Goal: Communication & Community: Answer question/provide support

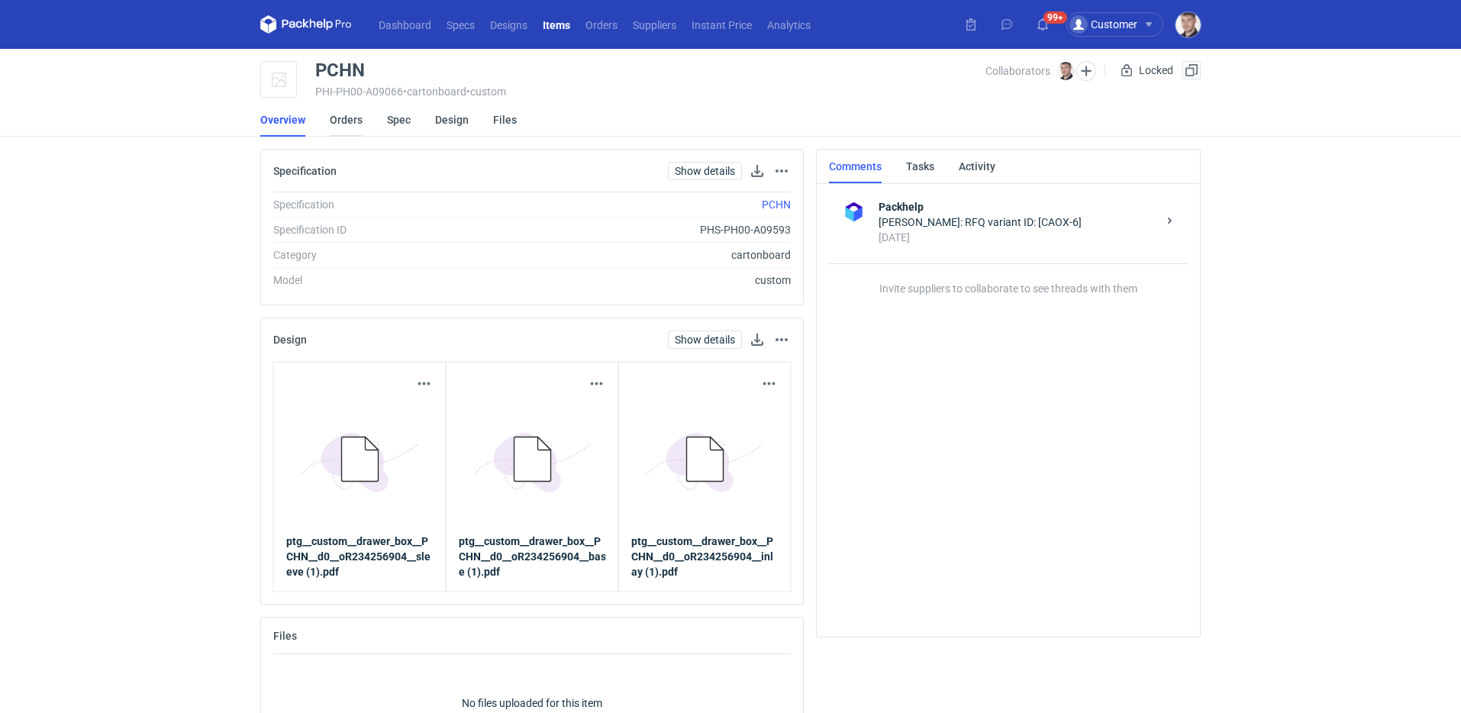
click at [355, 129] on link "Orders" at bounding box center [346, 120] width 33 height 34
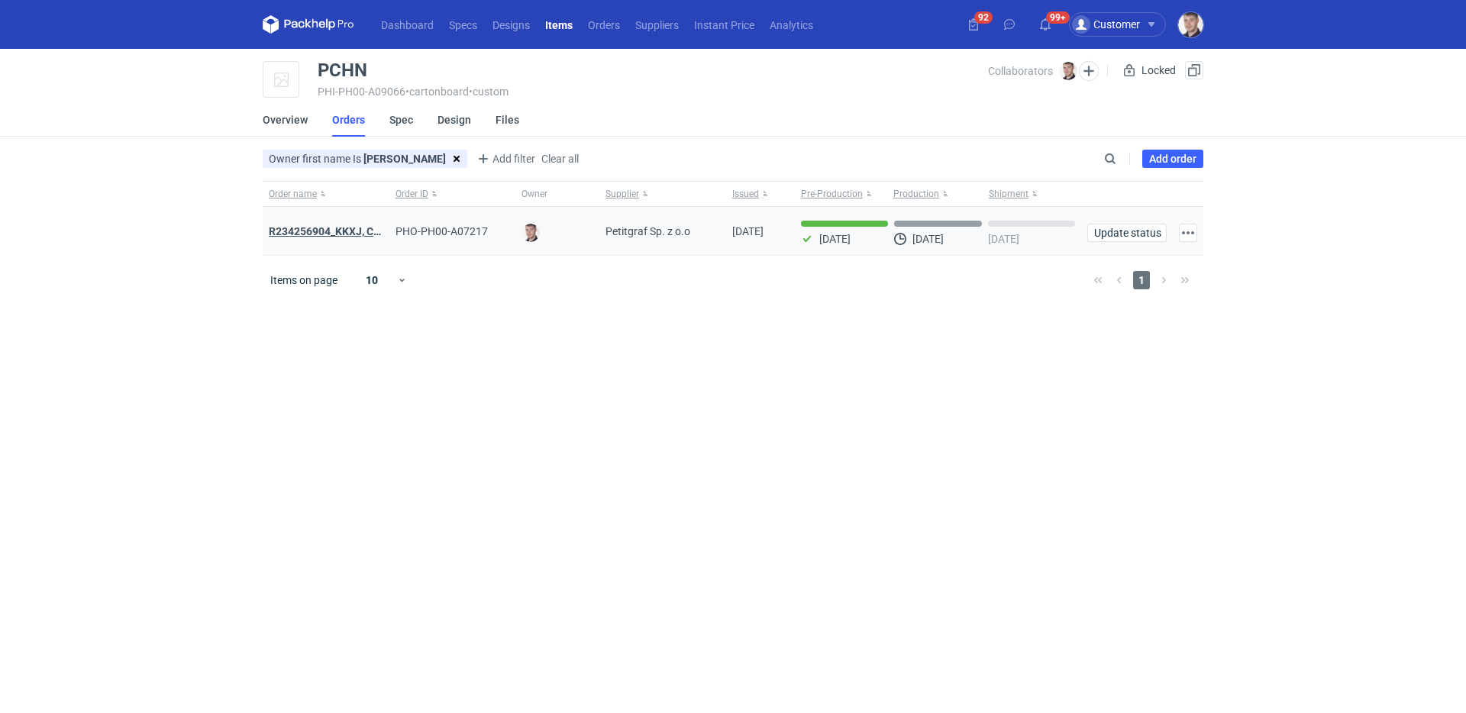
click at [337, 235] on strong "R234256904_KKXJ, CKTY,PCHN, FHNV,TJBT,BVDV,VPVS,UUAJ,HTKI,TWOS,IFEI,BQIJ" at bounding box center [472, 231] width 407 height 12
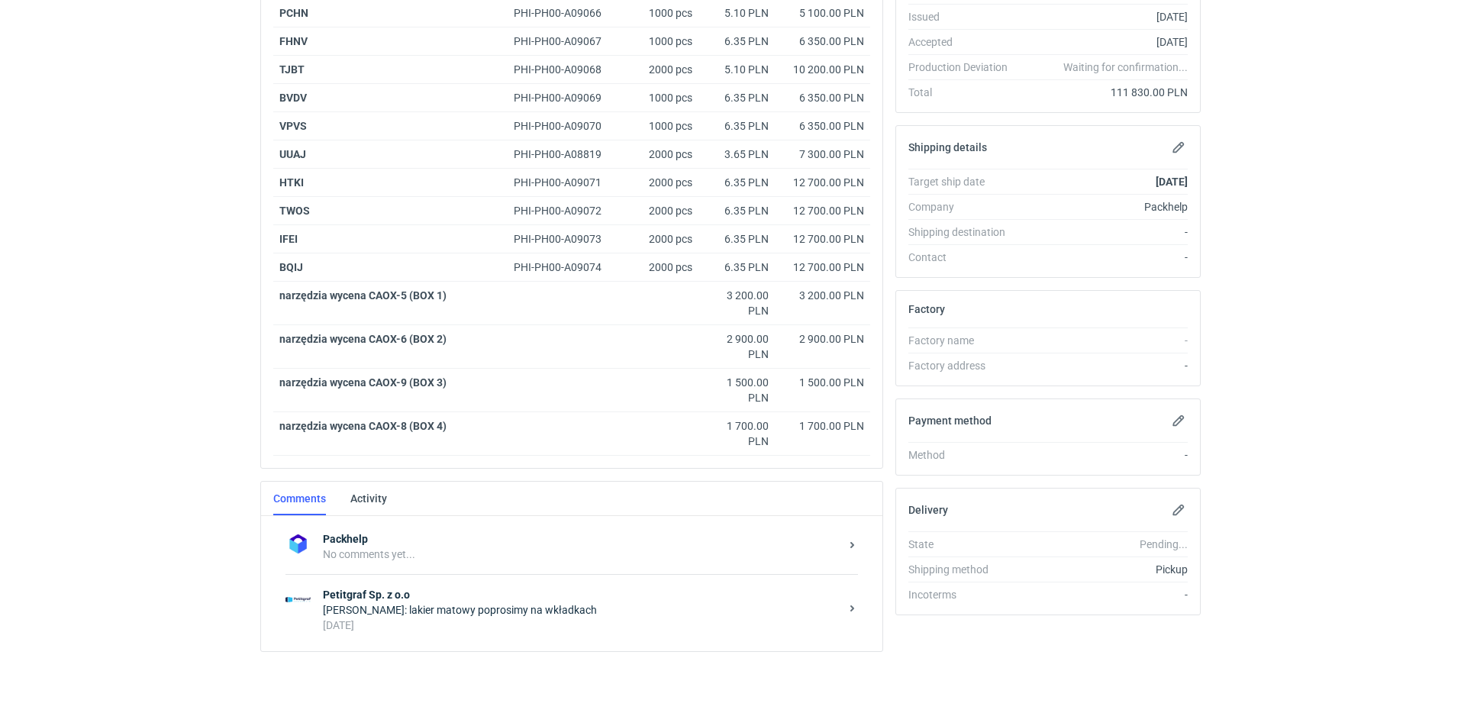
click at [511, 606] on div "Maciej Sikora: lakier matowy poprosimy na wkładkach" at bounding box center [581, 609] width 517 height 15
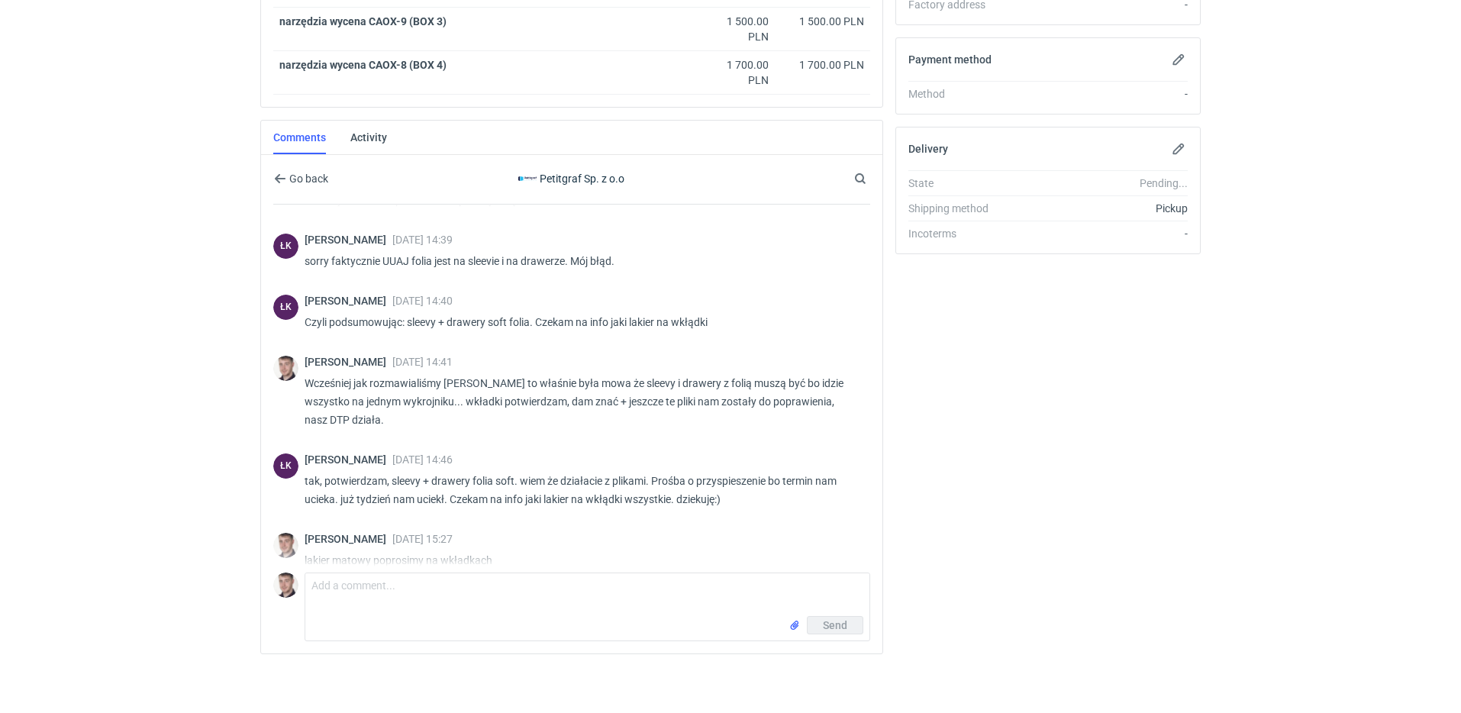
scroll to position [717, 0]
click at [421, 613] on textarea "Comment message" at bounding box center [587, 592] width 564 height 43
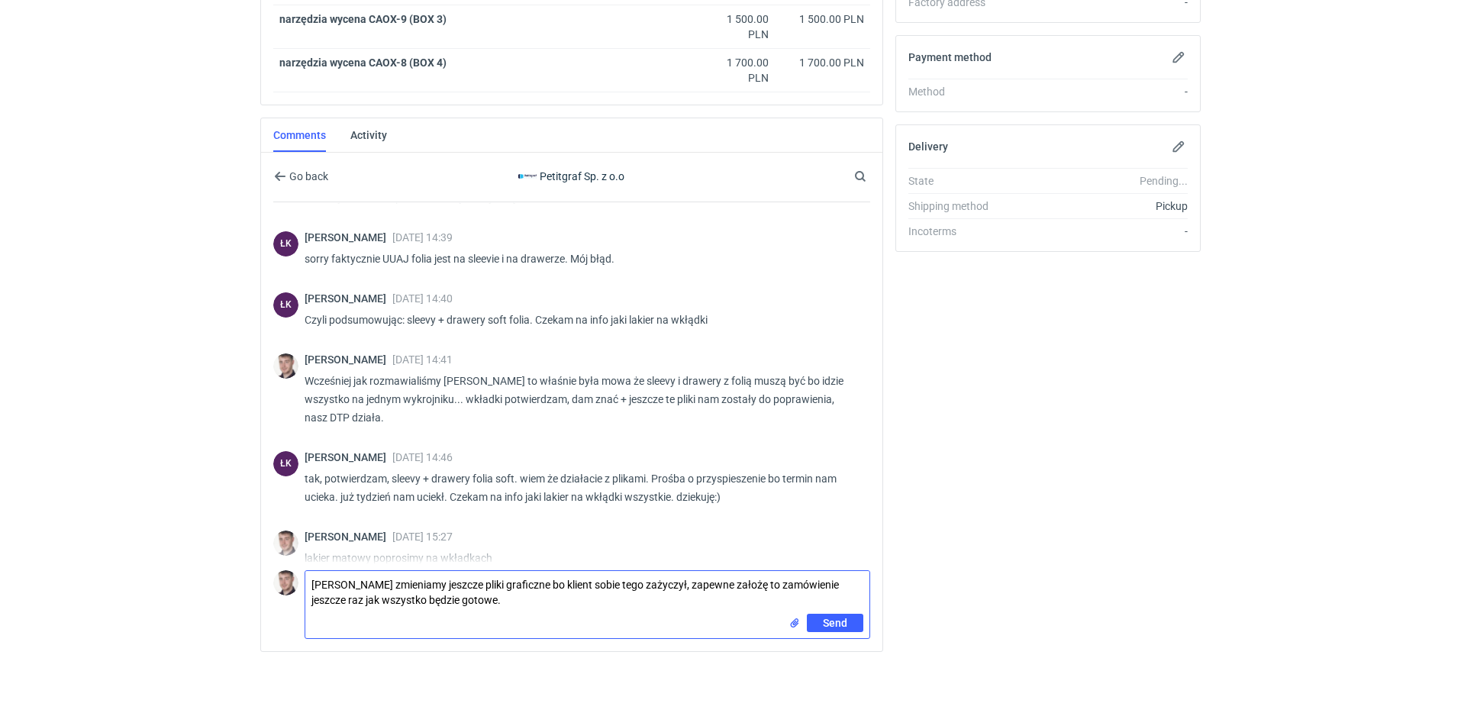
type textarea "Panie Łukaszu zmieniamy jeszcze pliki graficzne bo klient sobie tego zażyczył, …"
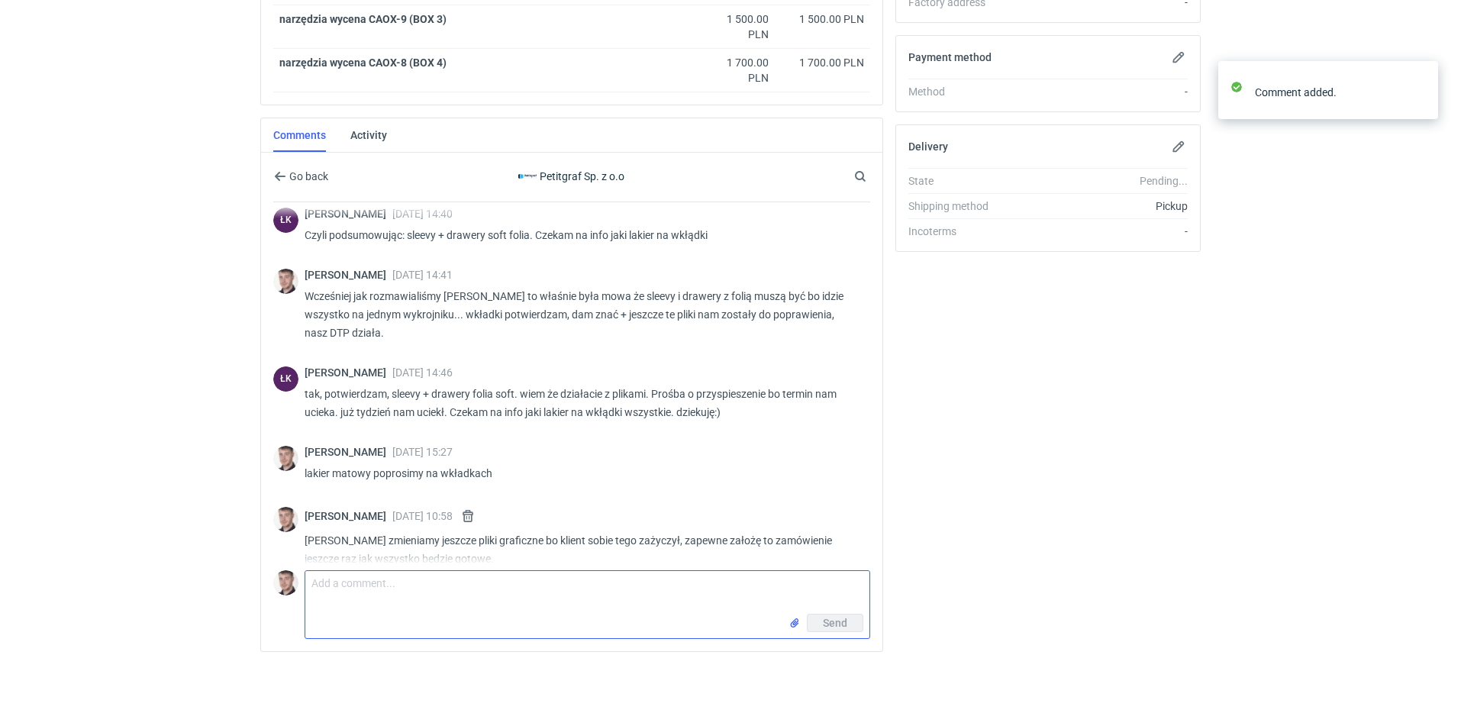
scroll to position [1109, 0]
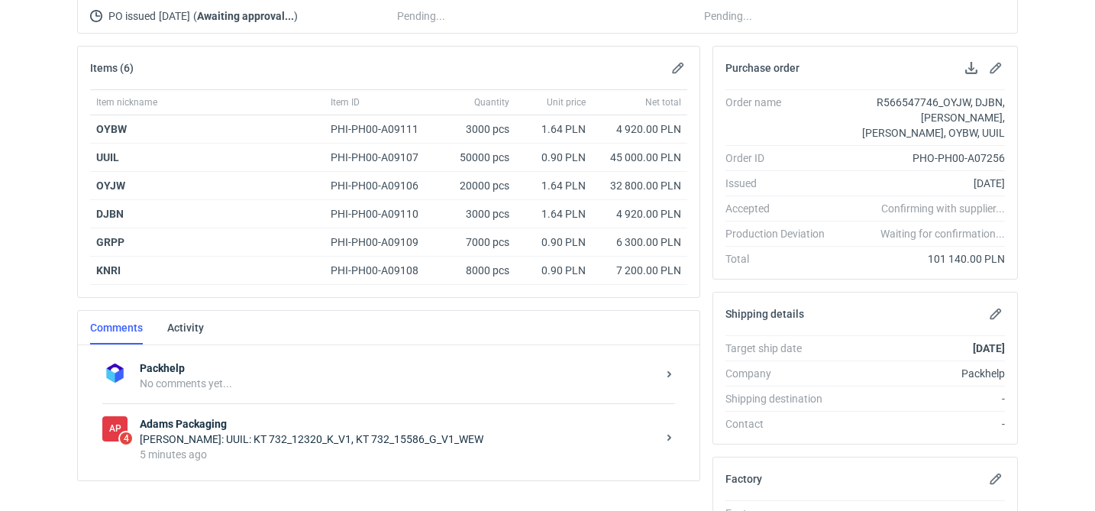
scroll to position [308, 0]
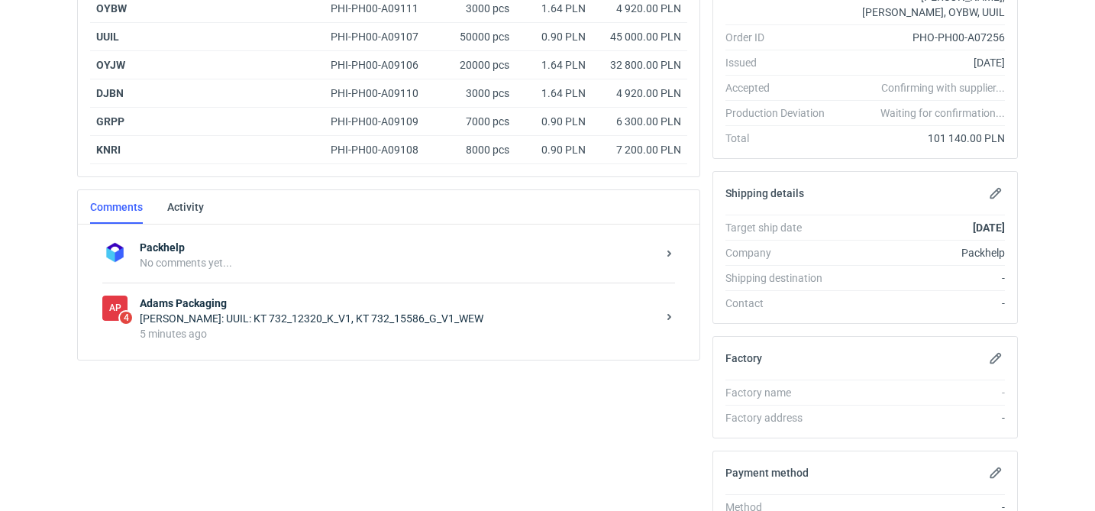
click at [324, 352] on div "AP 4 Adams Packaging Małgorzata Nowotna: UUIL: KT 732_12320_K_V1, KT 732_15586_…" at bounding box center [388, 317] width 573 height 71
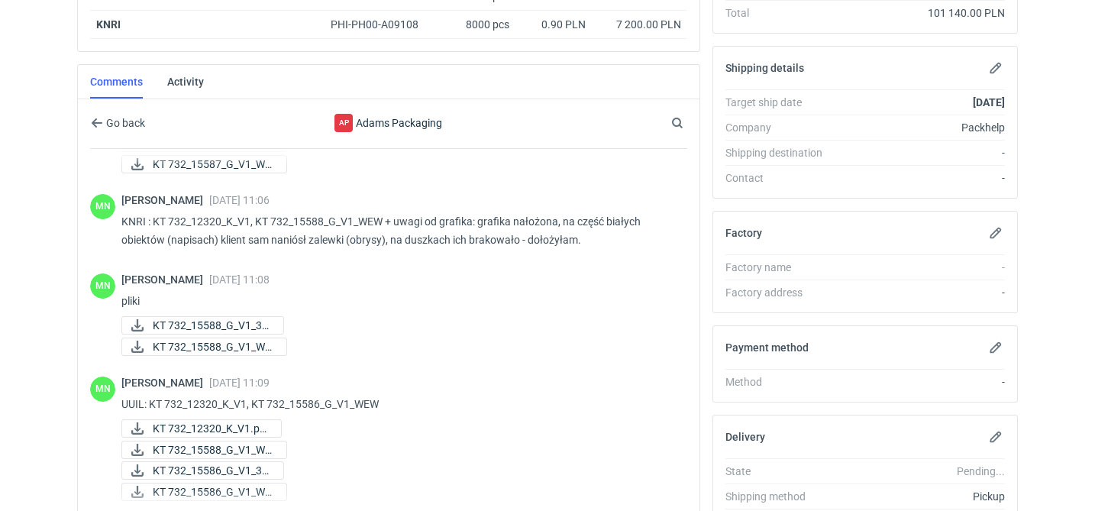
scroll to position [972, 0]
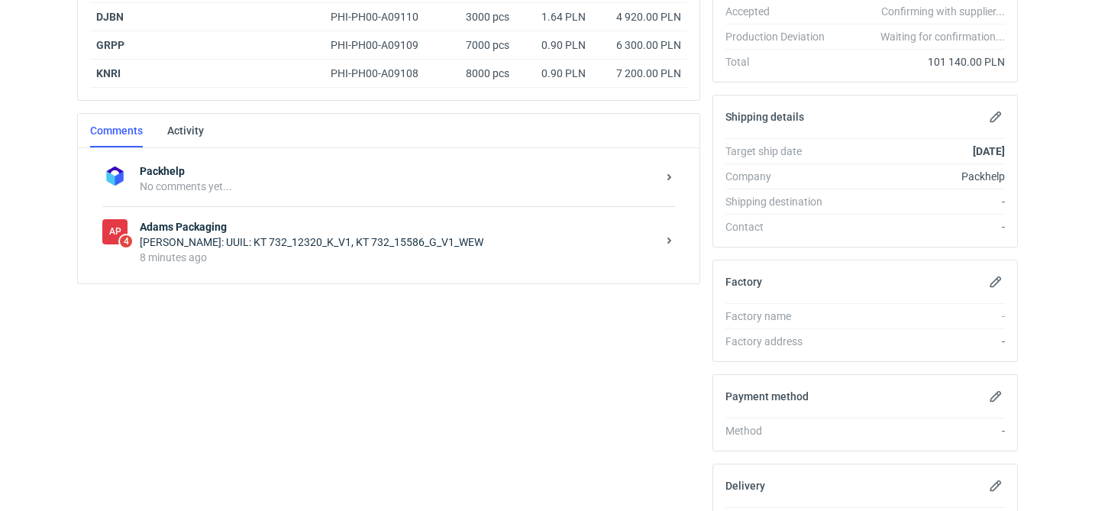
click at [441, 229] on strong "Adams Packaging" at bounding box center [398, 226] width 517 height 15
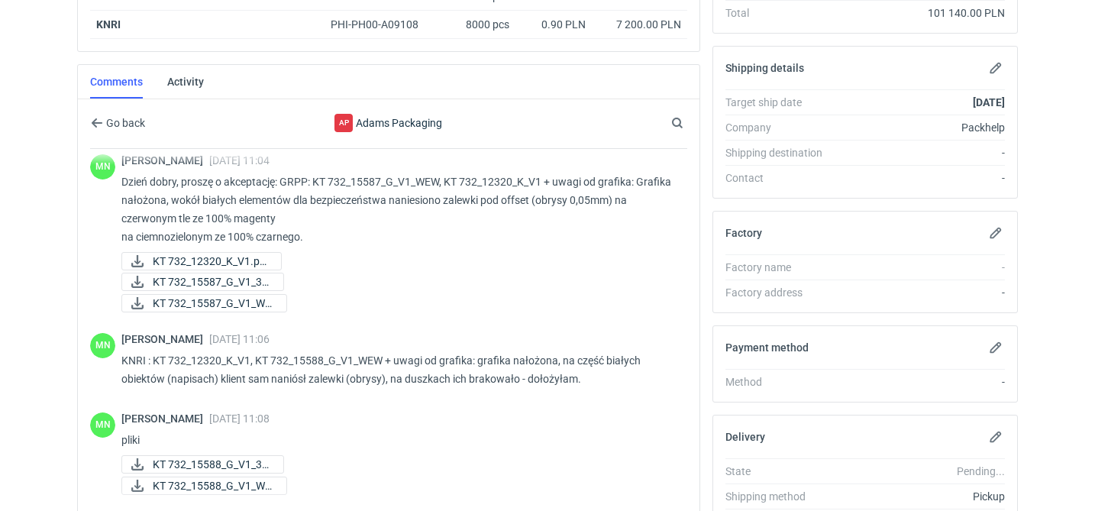
scroll to position [812, 0]
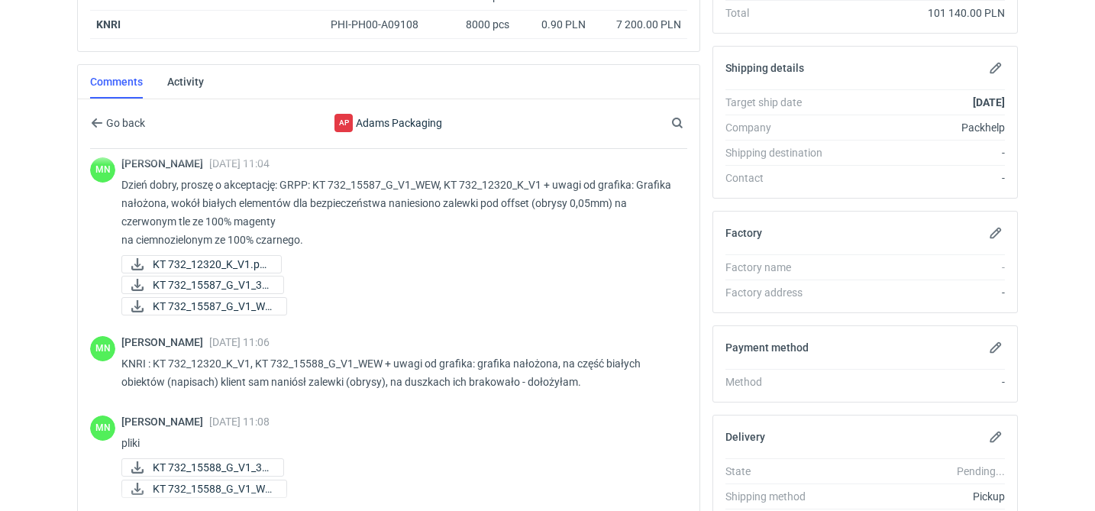
click at [264, 316] on div "[PERSON_NAME] [DATE] 11:04 Dzień [PERSON_NAME], proszę o akceptację: GRPP: KT 7…" at bounding box center [398, 237] width 554 height 161
click at [265, 311] on span "KT 732_15587_G_V1_WE..." at bounding box center [213, 306] width 121 height 17
drag, startPoint x: 315, startPoint y: 182, endPoint x: 542, endPoint y: 182, distance: 227.5
click at [542, 182] on p "Dzień dobry, proszę o akceptację: GRPP: KT 732_15587_G_V1_WEW, KT 732_12320_K_V…" at bounding box center [398, 212] width 554 height 73
copy p "KT 732_15587_G_V1_WEW, KT 732_12320_K_V1"
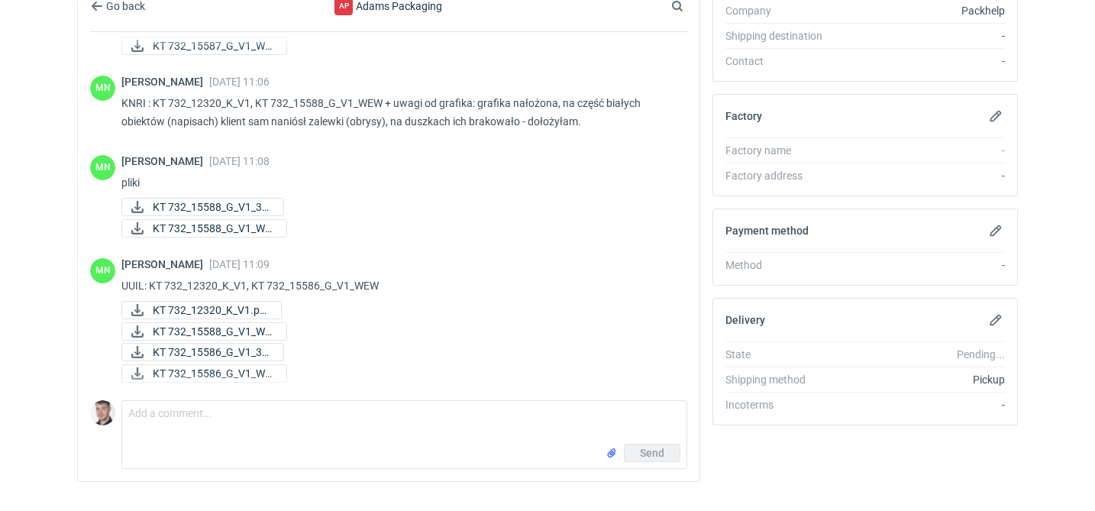
scroll to position [582, 0]
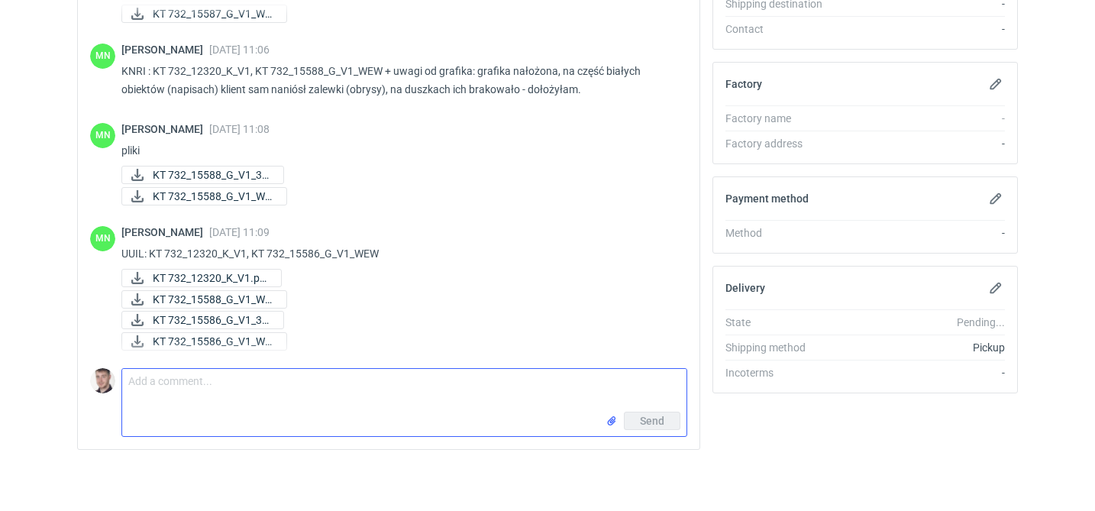
click at [251, 373] on textarea "Comment message" at bounding box center [404, 390] width 564 height 43
paste textarea "KT 732_15587_G_V1_WEW, KT 732_12320_K_V1"
type textarea "akceptuje KT 732_15587_G_V1_WEW, KT 732_12320_K_V1"
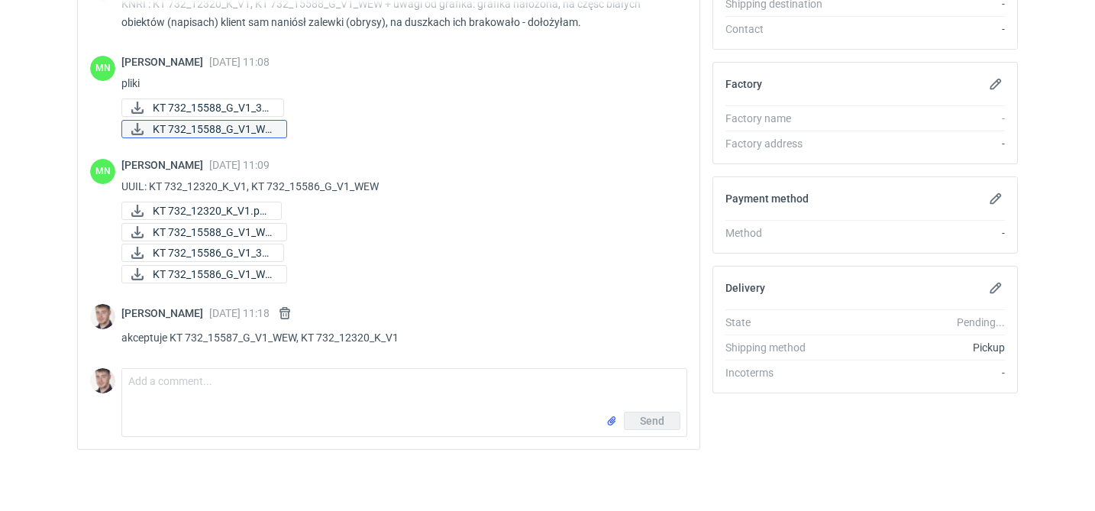
click at [239, 130] on span "KT 732_15588_G_V1_WE..." at bounding box center [213, 129] width 121 height 17
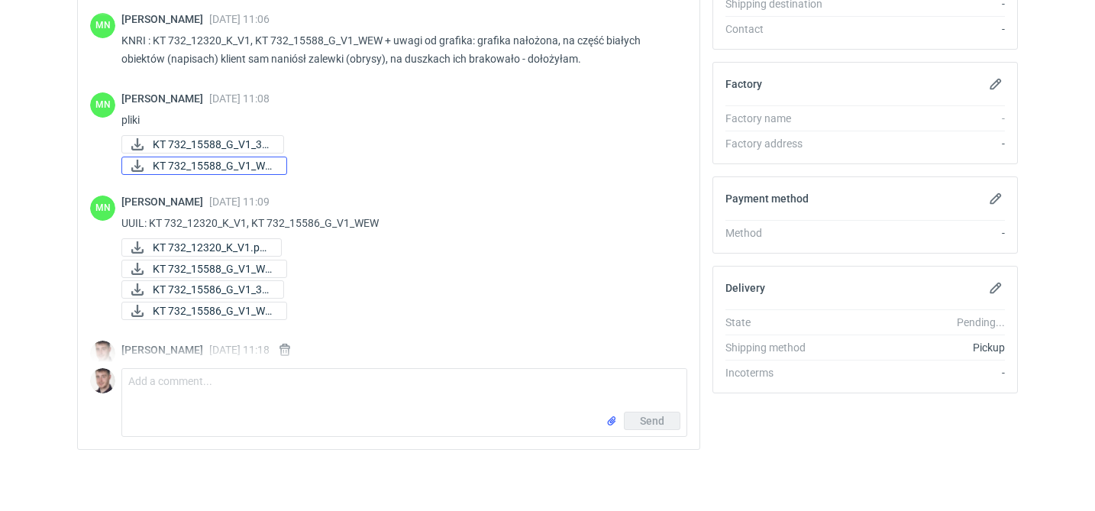
scroll to position [921, 0]
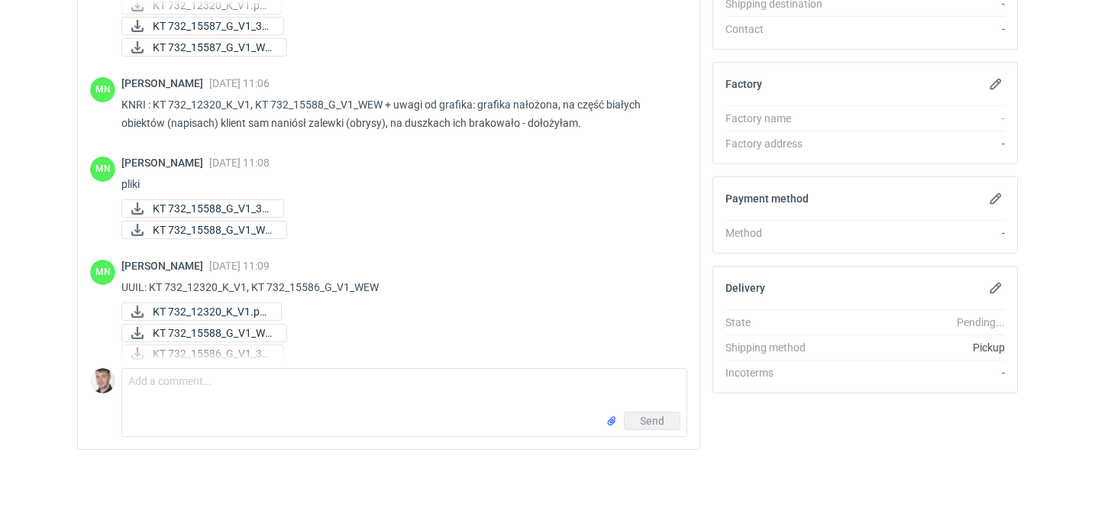
click at [221, 130] on p "KNRI : KT 732_12320_K_V1, KT 732_15588_G_V1_WEW + uwagi od grafika: grafika nał…" at bounding box center [398, 113] width 554 height 37
drag, startPoint x: 154, startPoint y: 102, endPoint x: 381, endPoint y: 101, distance: 226.8
click at [381, 101] on p "KNRI : KT 732_12320_K_V1, KT 732_15588_G_V1_WEW + uwagi od grafika: grafika nał…" at bounding box center [398, 113] width 554 height 37
copy p "KT 732_12320_K_V1, KT 732_15588_G_V1_WEW"
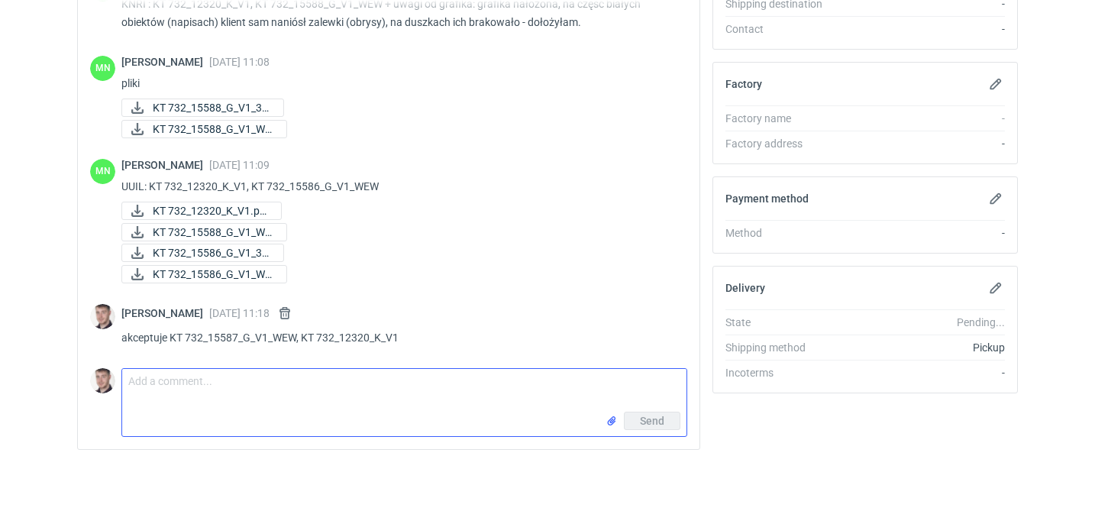
click at [253, 389] on textarea "Comment message" at bounding box center [404, 390] width 564 height 43
paste textarea "KT 732_12320_K_V1, KT 732_15588_G_V1_WEW"
type textarea "akceptuje KT 732_12320_K_V1, KT 732_15588_G_V1_WEW"
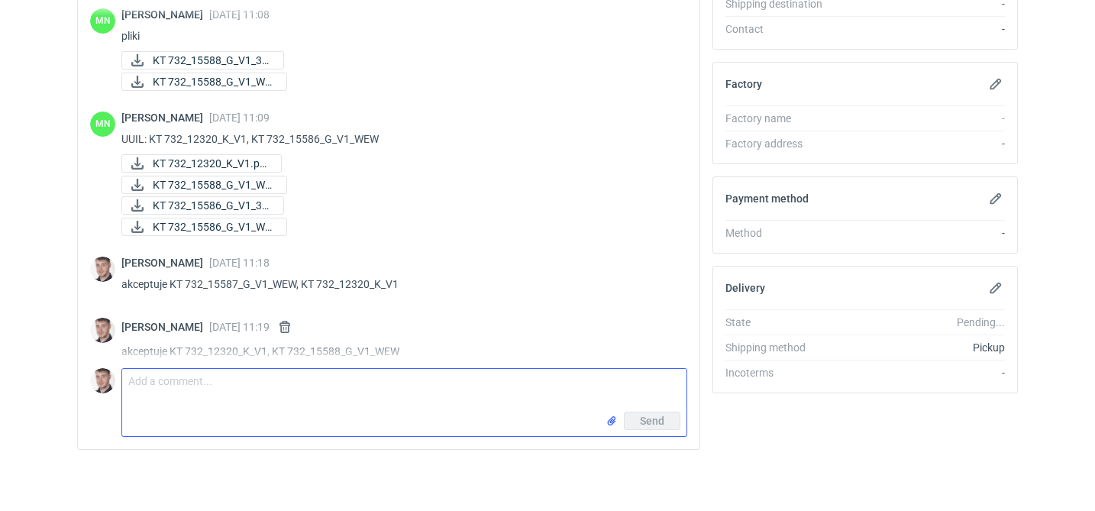
scroll to position [1083, 0]
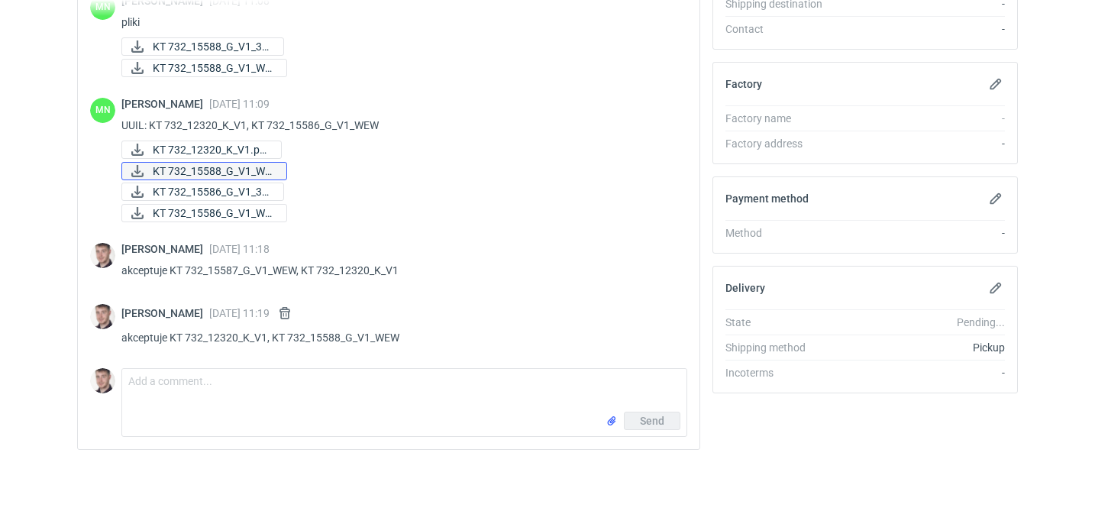
click at [245, 166] on span "KT 732_15588_G_V1_WE..." at bounding box center [213, 171] width 121 height 17
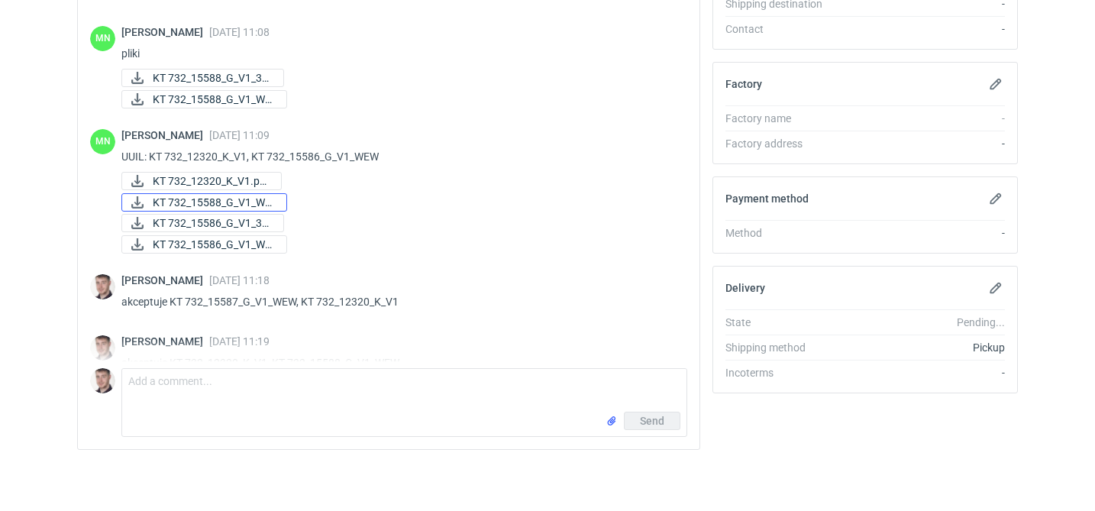
scroll to position [1077, 0]
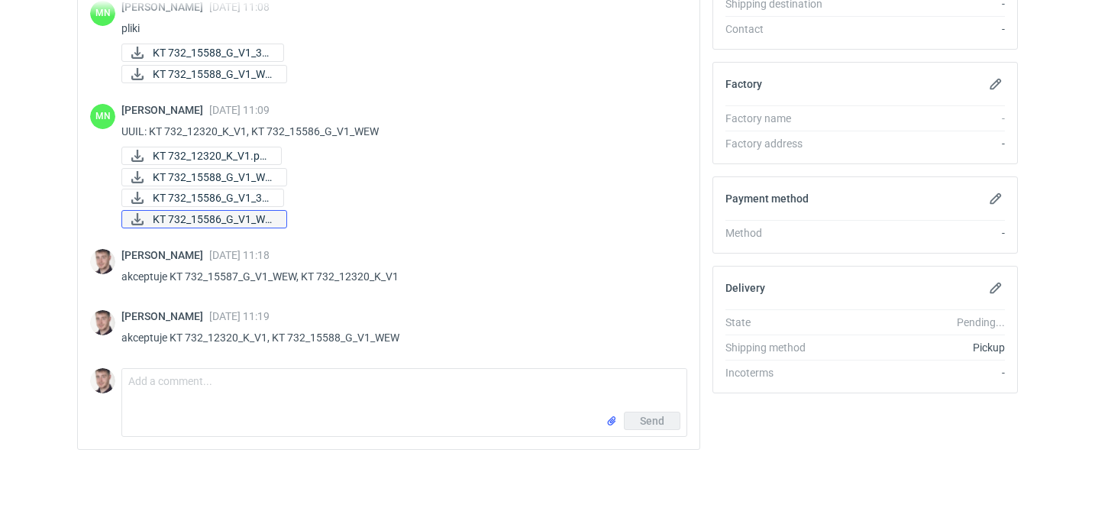
click at [266, 217] on span "KT 732_15586_G_V1_WE..." at bounding box center [213, 219] width 121 height 17
click at [239, 126] on p "UUIL: KT 732_12320_K_V1, KT 732_15586_G_V1_WEW" at bounding box center [398, 131] width 554 height 18
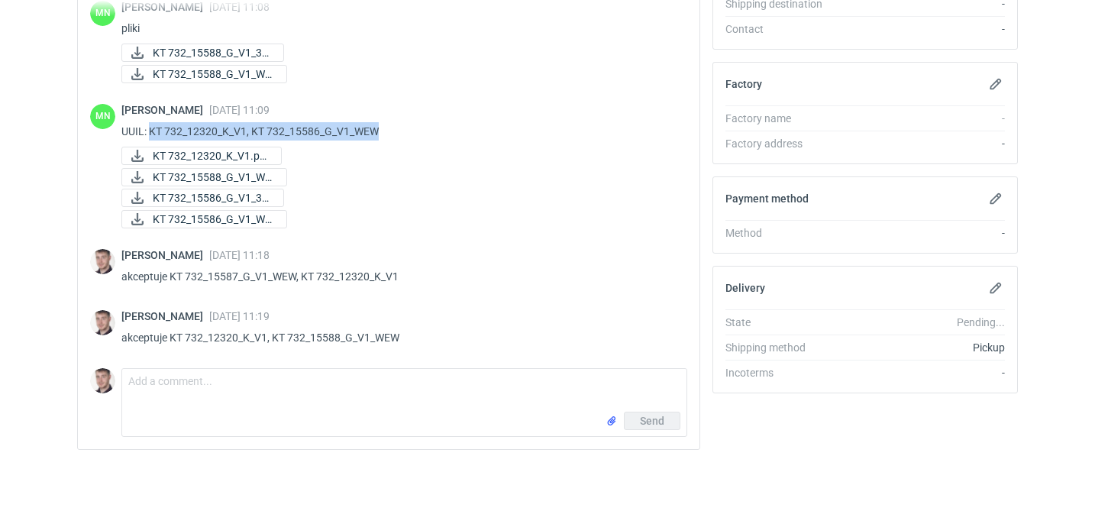
drag, startPoint x: 311, startPoint y: 130, endPoint x: 150, endPoint y: 132, distance: 160.3
click at [150, 132] on p "UUIL: KT 732_12320_K_V1, KT 732_15586_G_V1_WEW" at bounding box center [398, 131] width 554 height 18
copy p "KT 732_12320_K_V1, KT 732_15586_G_V1_WEW"
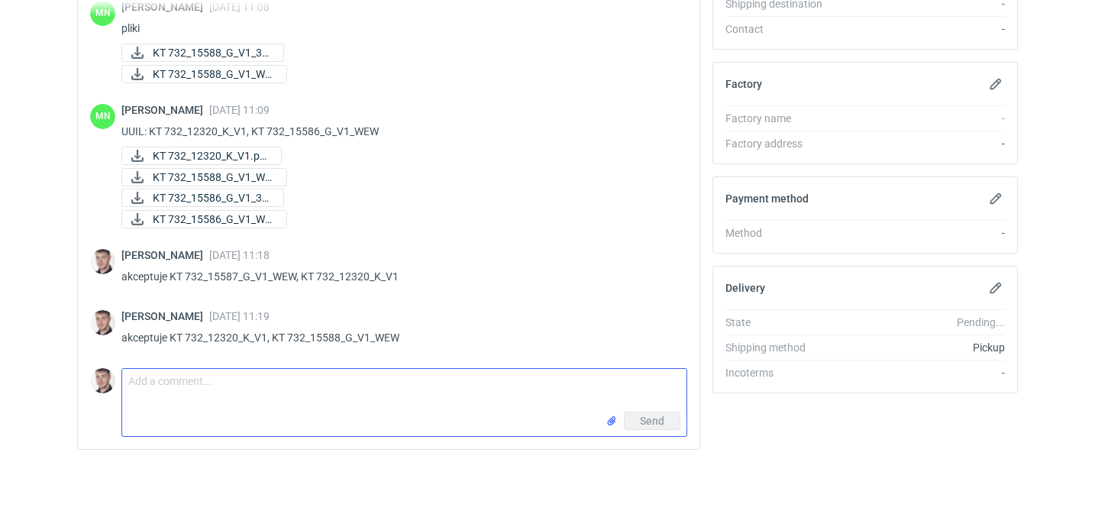
click at [205, 383] on textarea "Comment message" at bounding box center [404, 390] width 564 height 43
paste textarea "KT 732_12320_K_V1, KT 732_15586_G_V1_WEW"
type textarea "akceptuje KT 732_12320_K_V1, KT 732_15586_G_V1_WEW"
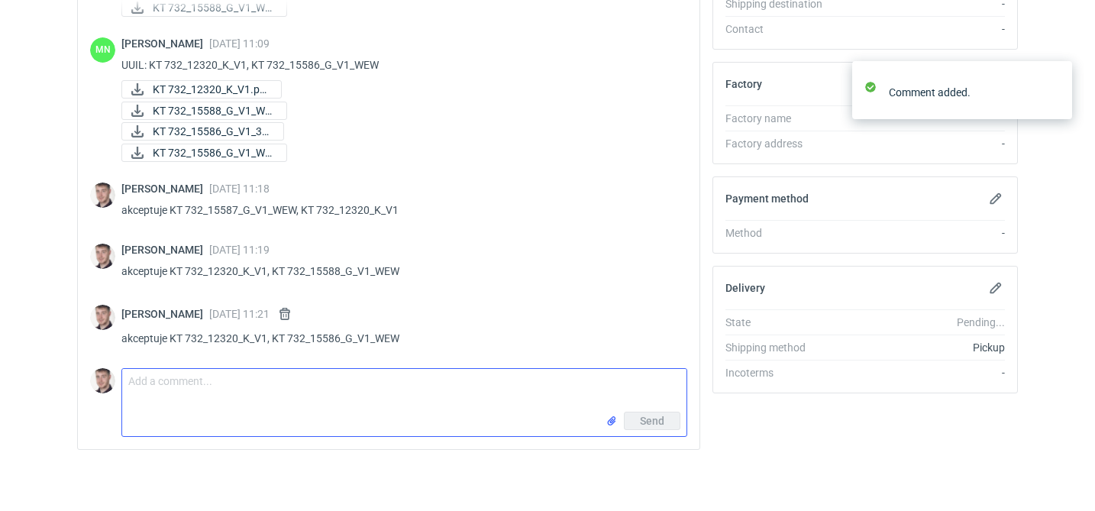
scroll to position [1144, 0]
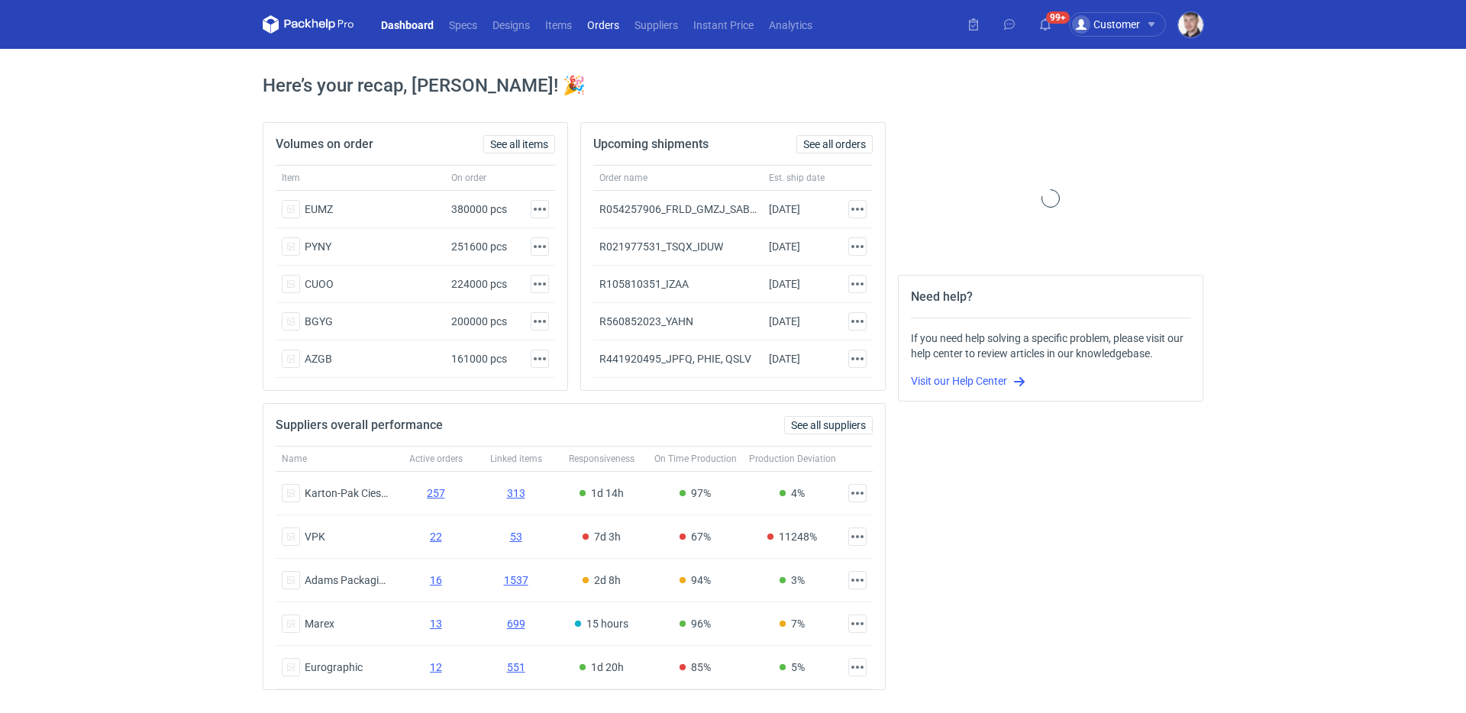
click at [588, 29] on link "Orders" at bounding box center [602, 24] width 47 height 18
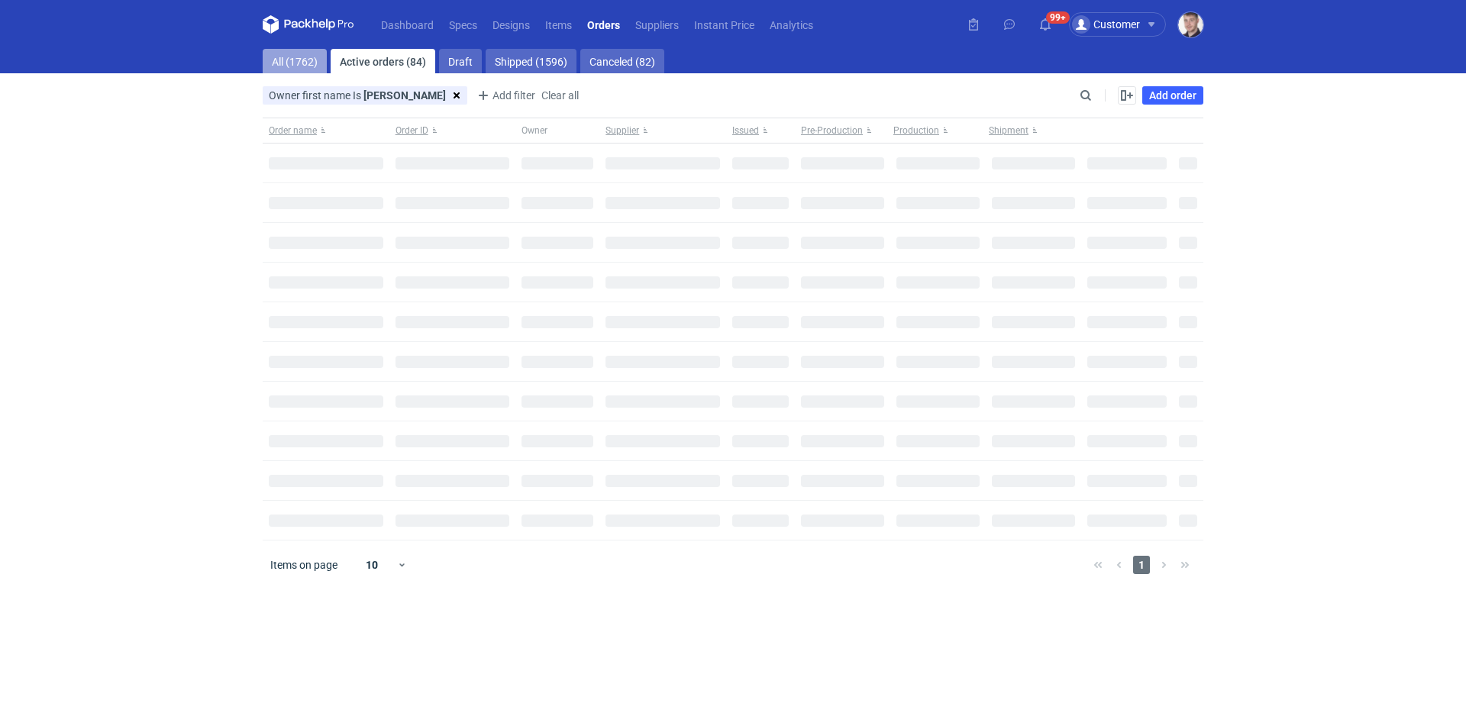
click at [273, 53] on link "All (1762)" at bounding box center [295, 61] width 64 height 24
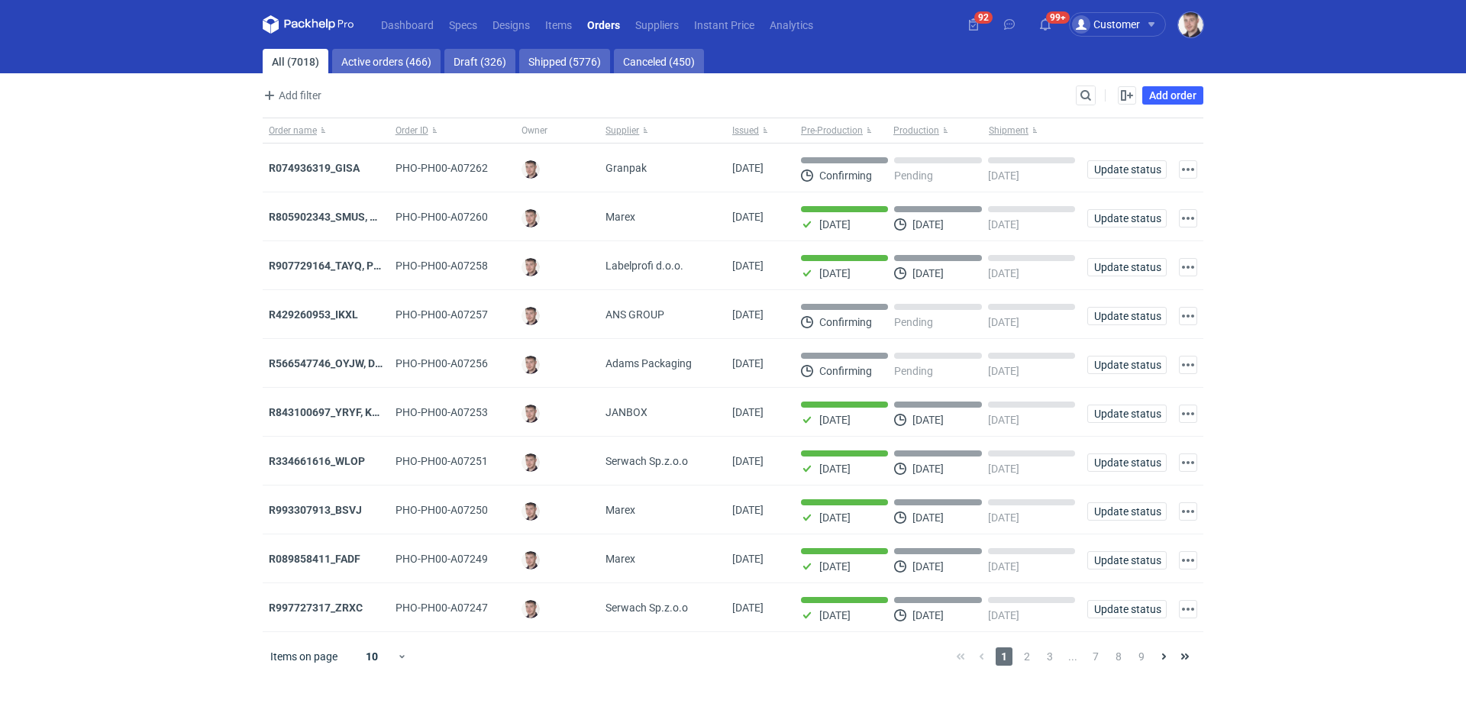
click at [1076, 91] on div "Search" at bounding box center [1086, 96] width 20 height 20
click at [1080, 90] on input "Search" at bounding box center [1019, 95] width 151 height 18
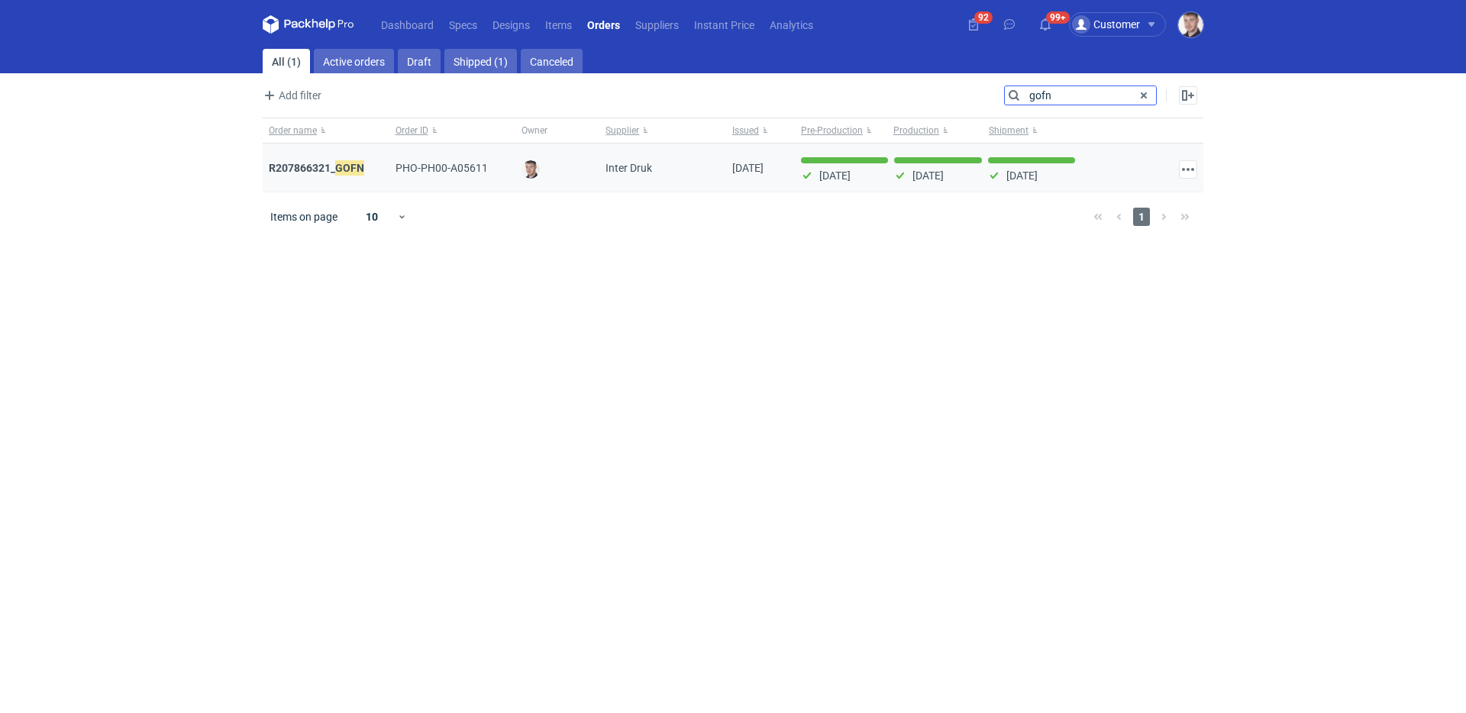
type input "gofn"
click at [321, 180] on div "R207866321_ GOFN" at bounding box center [326, 168] width 127 height 49
click at [326, 170] on strong "R207866321_ GOFN" at bounding box center [316, 168] width 95 height 17
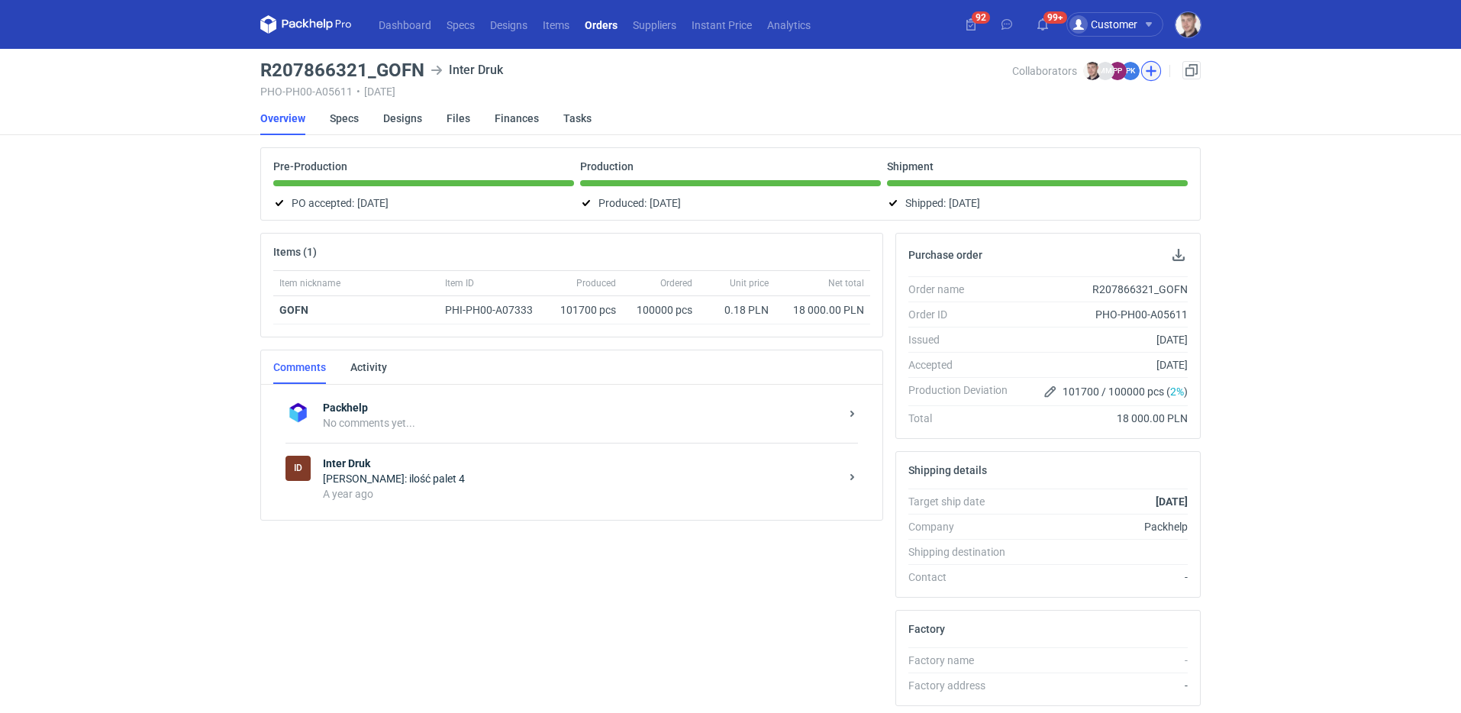
click at [1152, 73] on button "button" at bounding box center [1151, 71] width 20 height 20
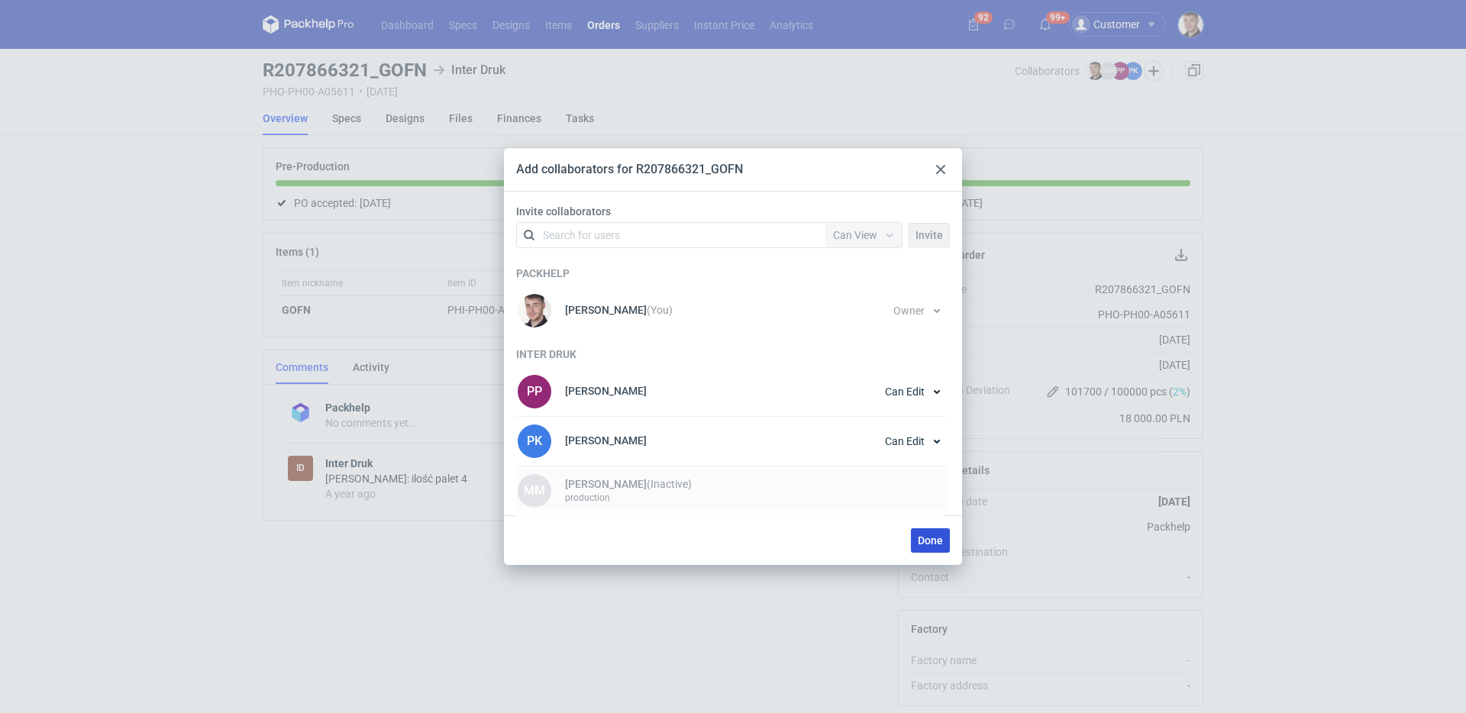
click at [928, 540] on span "Done" at bounding box center [930, 540] width 25 height 11
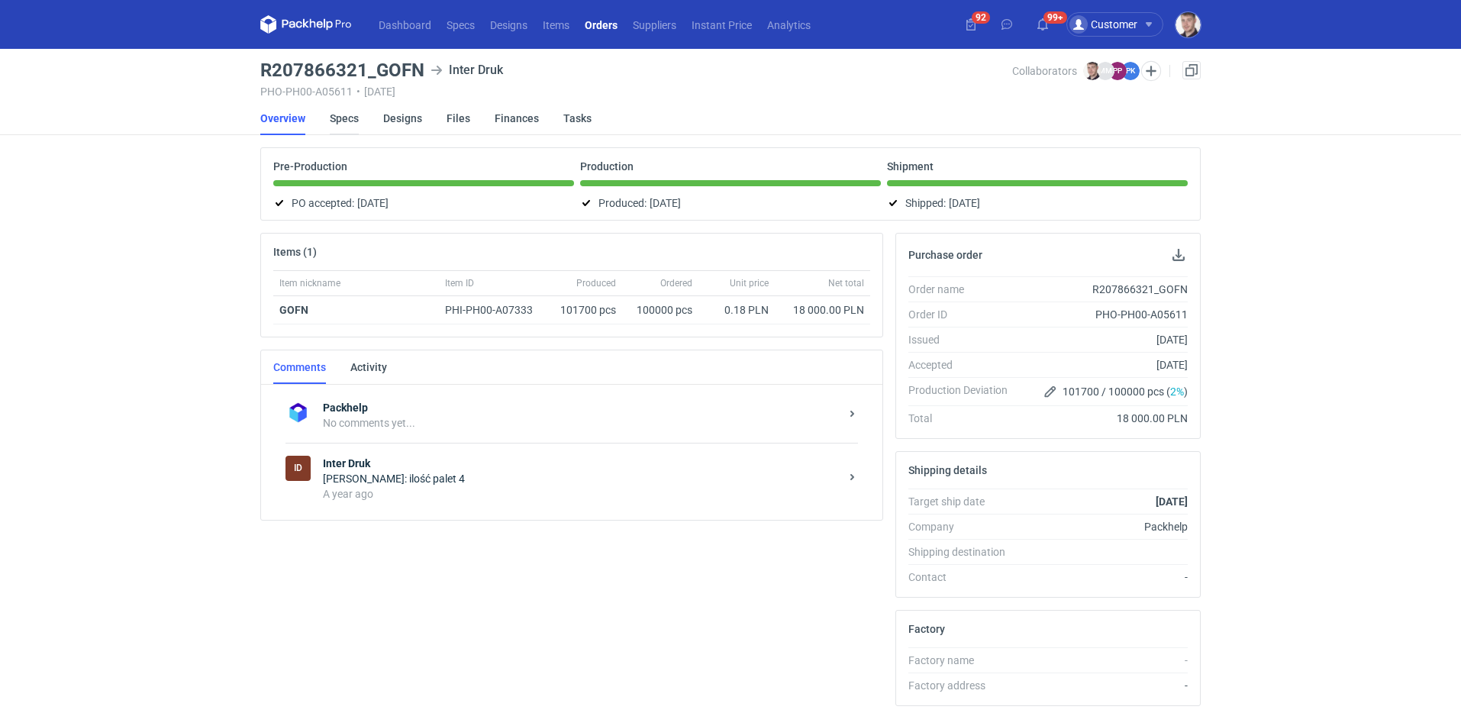
click at [347, 121] on link "Specs" at bounding box center [344, 119] width 29 height 34
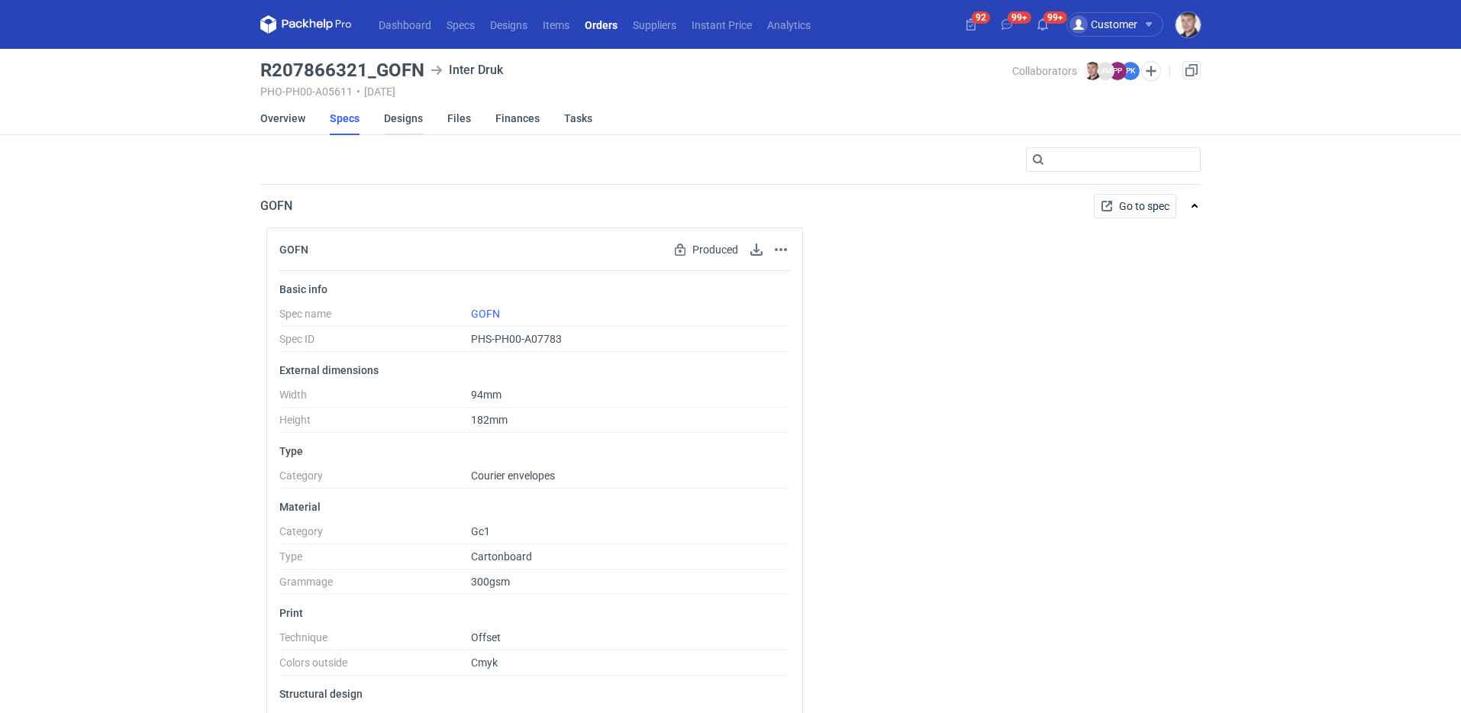
click at [417, 117] on link "Designs" at bounding box center [403, 119] width 39 height 34
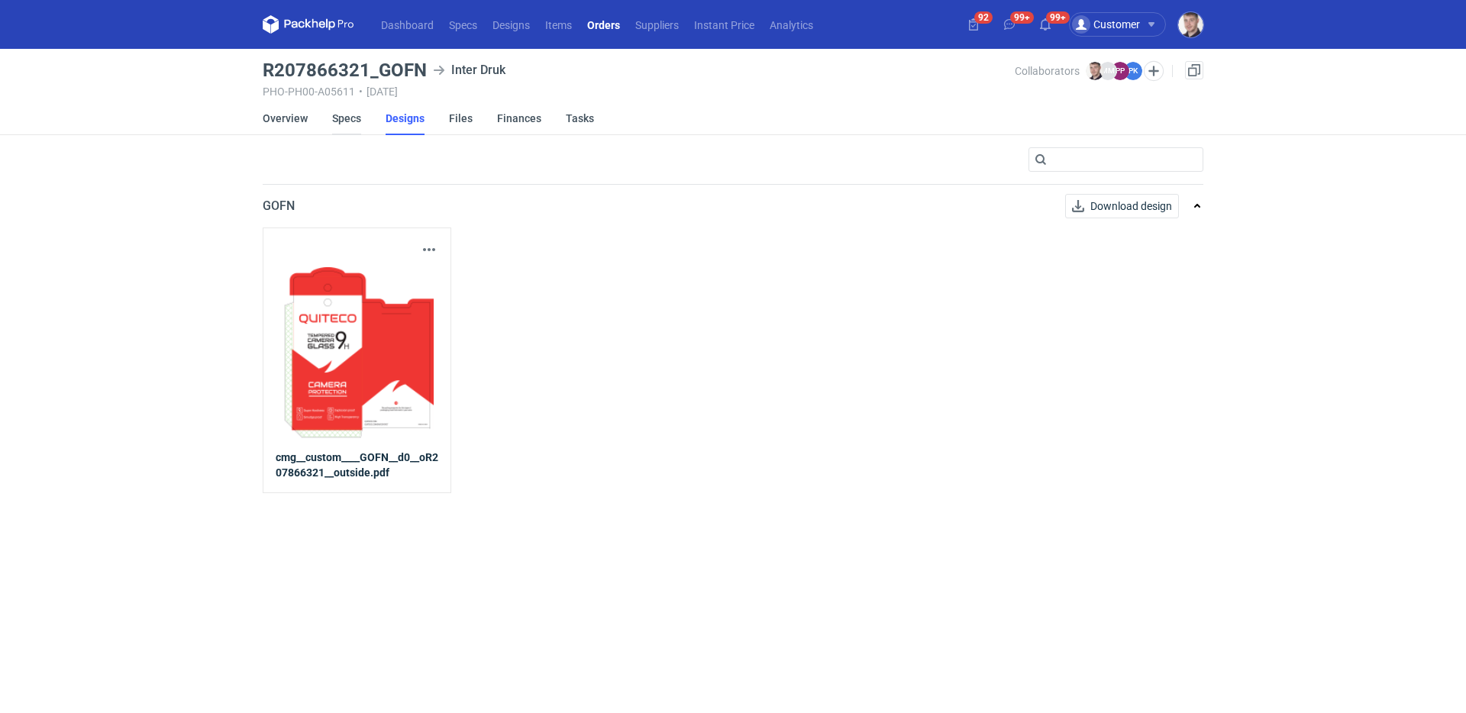
click at [336, 123] on link "Specs" at bounding box center [346, 119] width 29 height 34
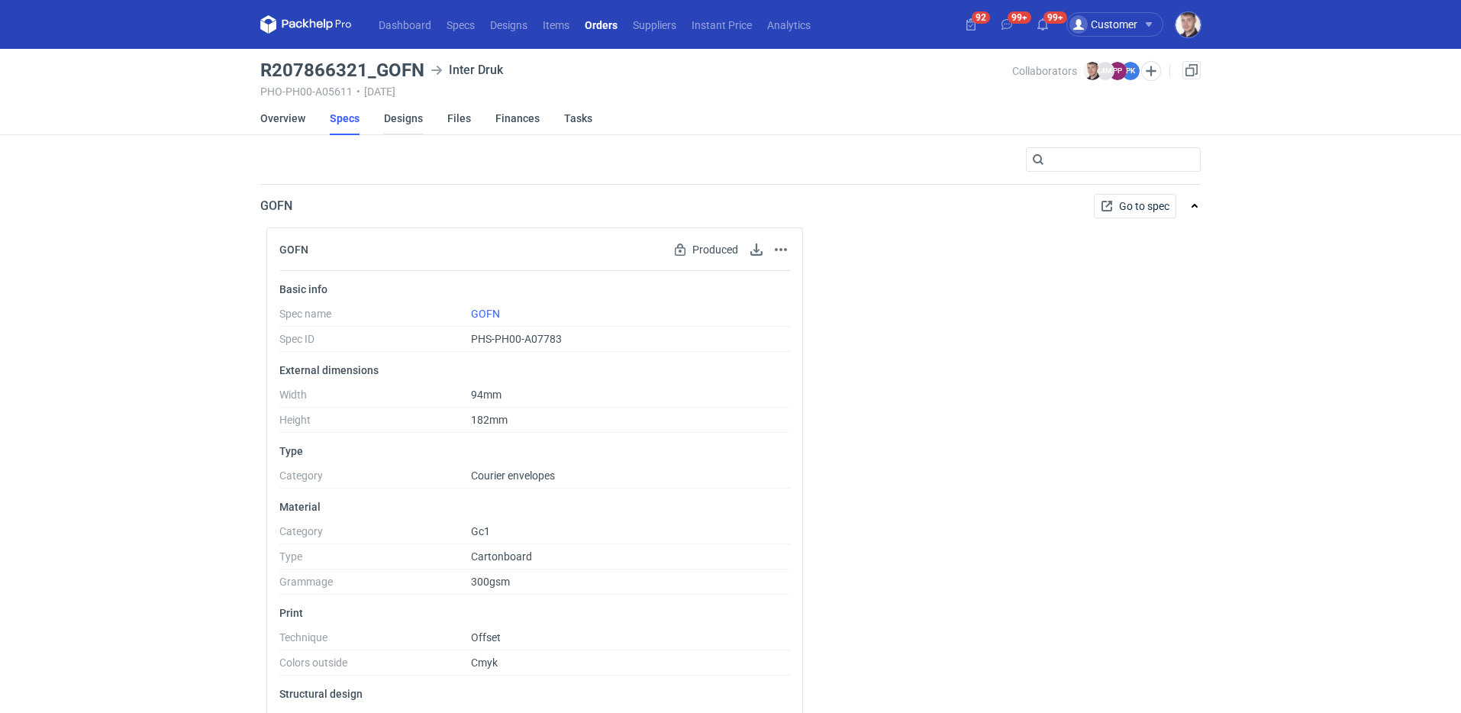
click at [419, 118] on link "Designs" at bounding box center [403, 119] width 39 height 34
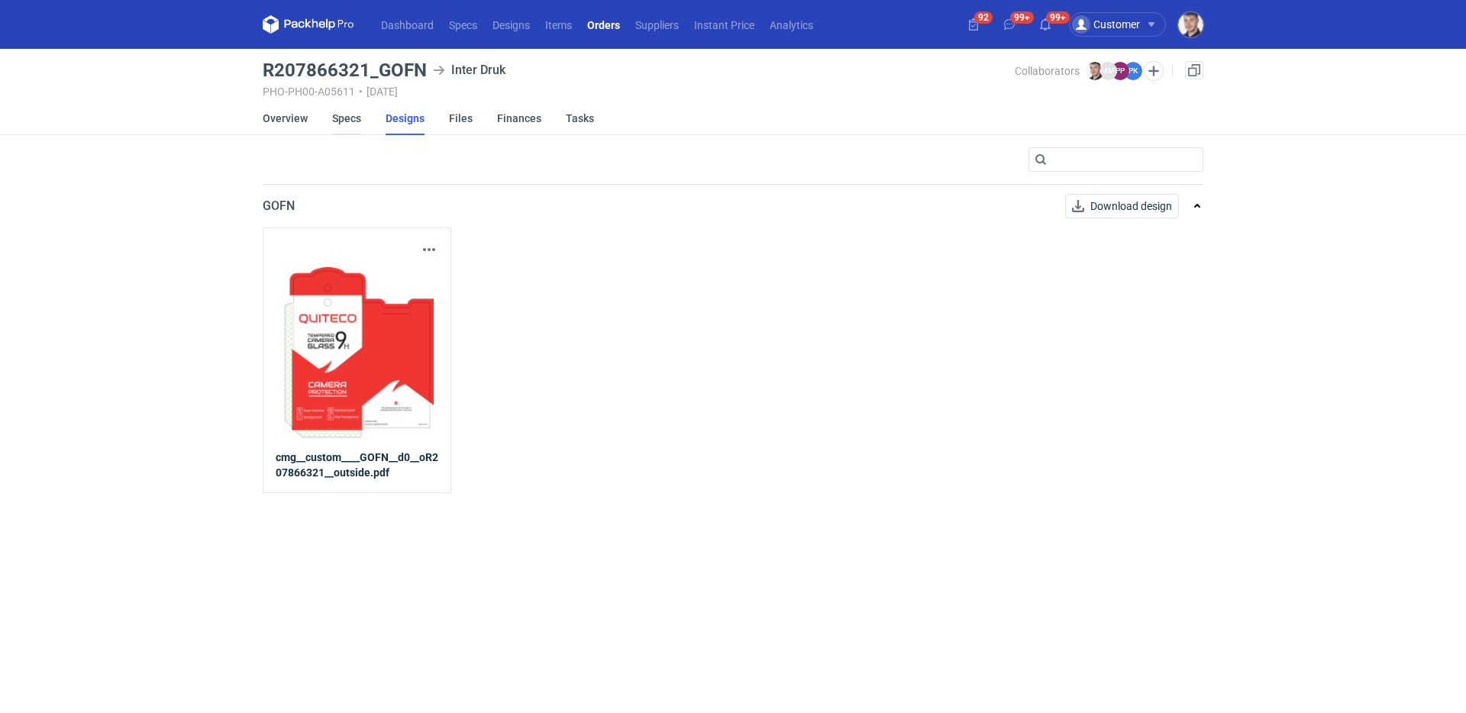
click at [347, 121] on link "Specs" at bounding box center [346, 119] width 29 height 34
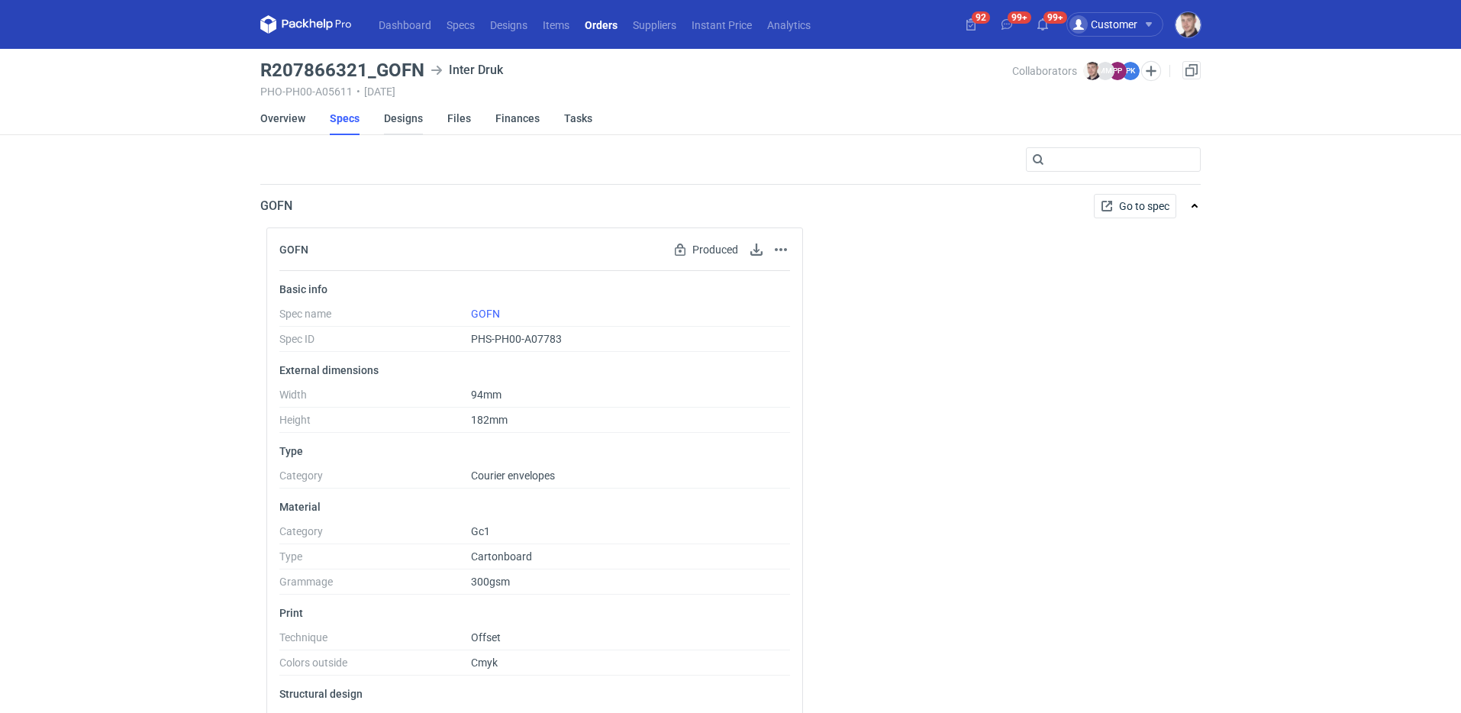
click at [405, 118] on link "Designs" at bounding box center [403, 119] width 39 height 34
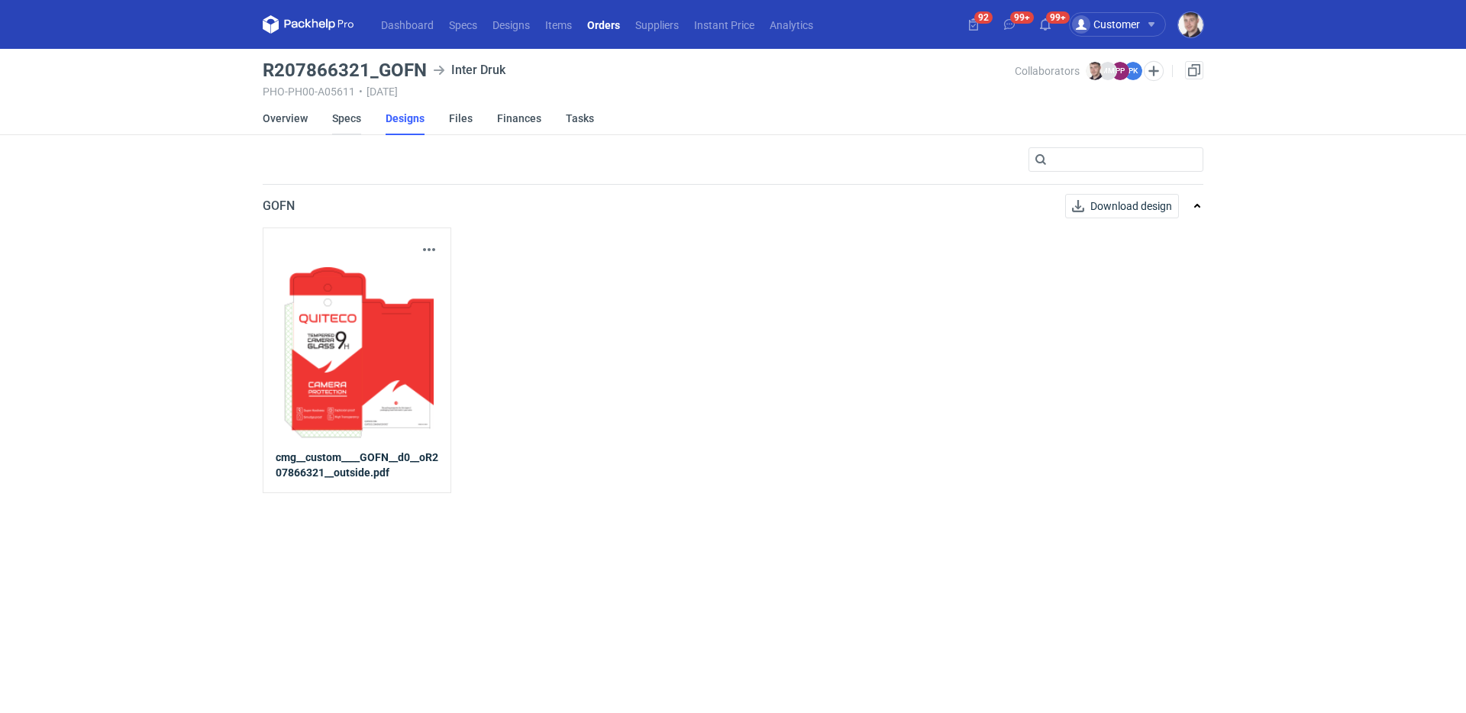
click at [351, 117] on link "Specs" at bounding box center [346, 119] width 29 height 34
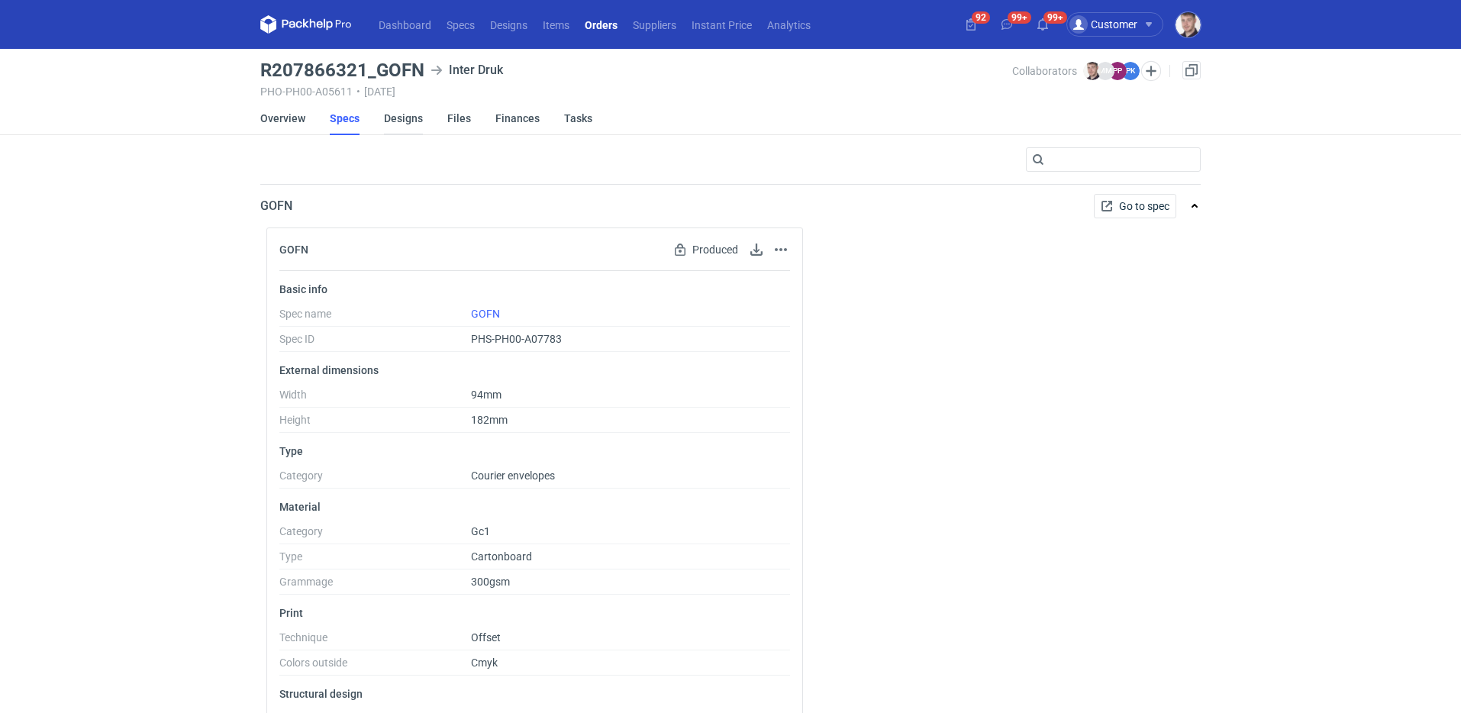
click at [408, 124] on link "Designs" at bounding box center [403, 119] width 39 height 34
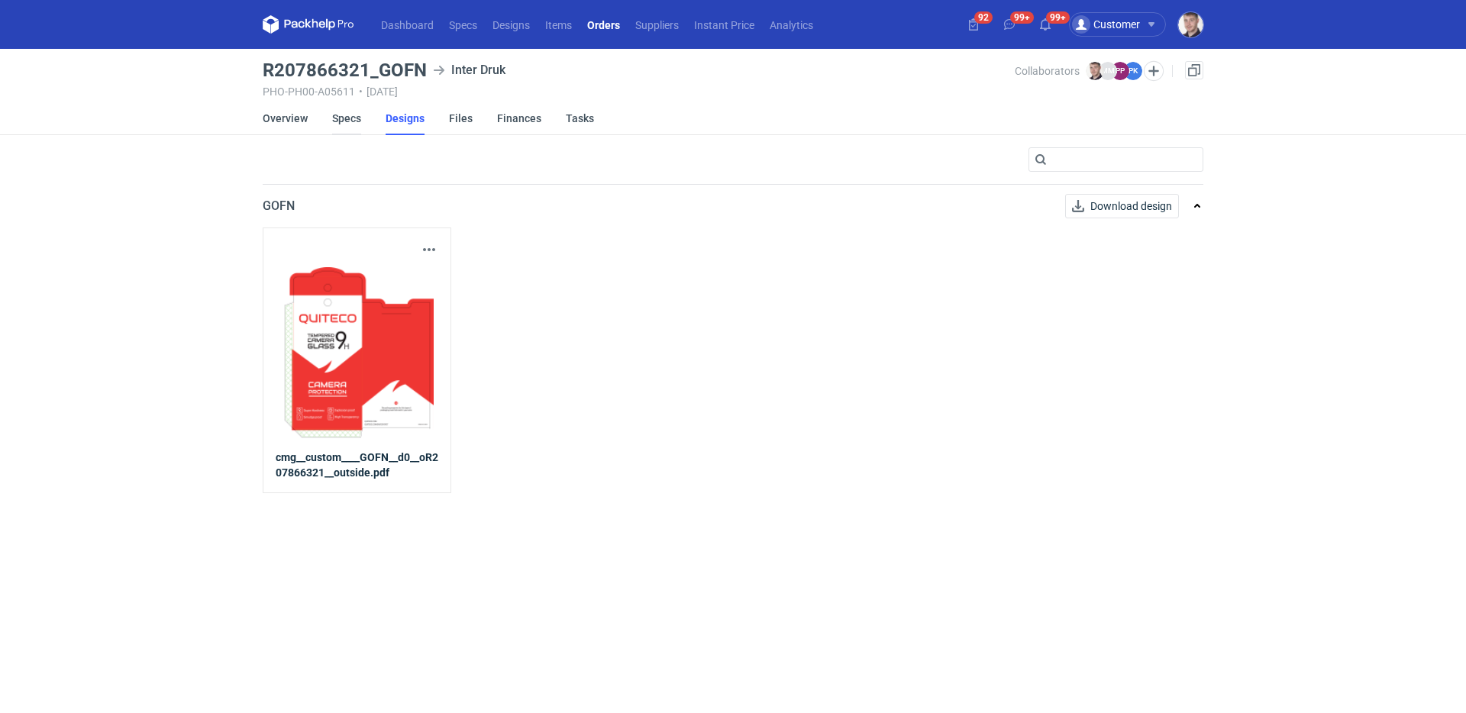
click at [338, 118] on link "Specs" at bounding box center [346, 119] width 29 height 34
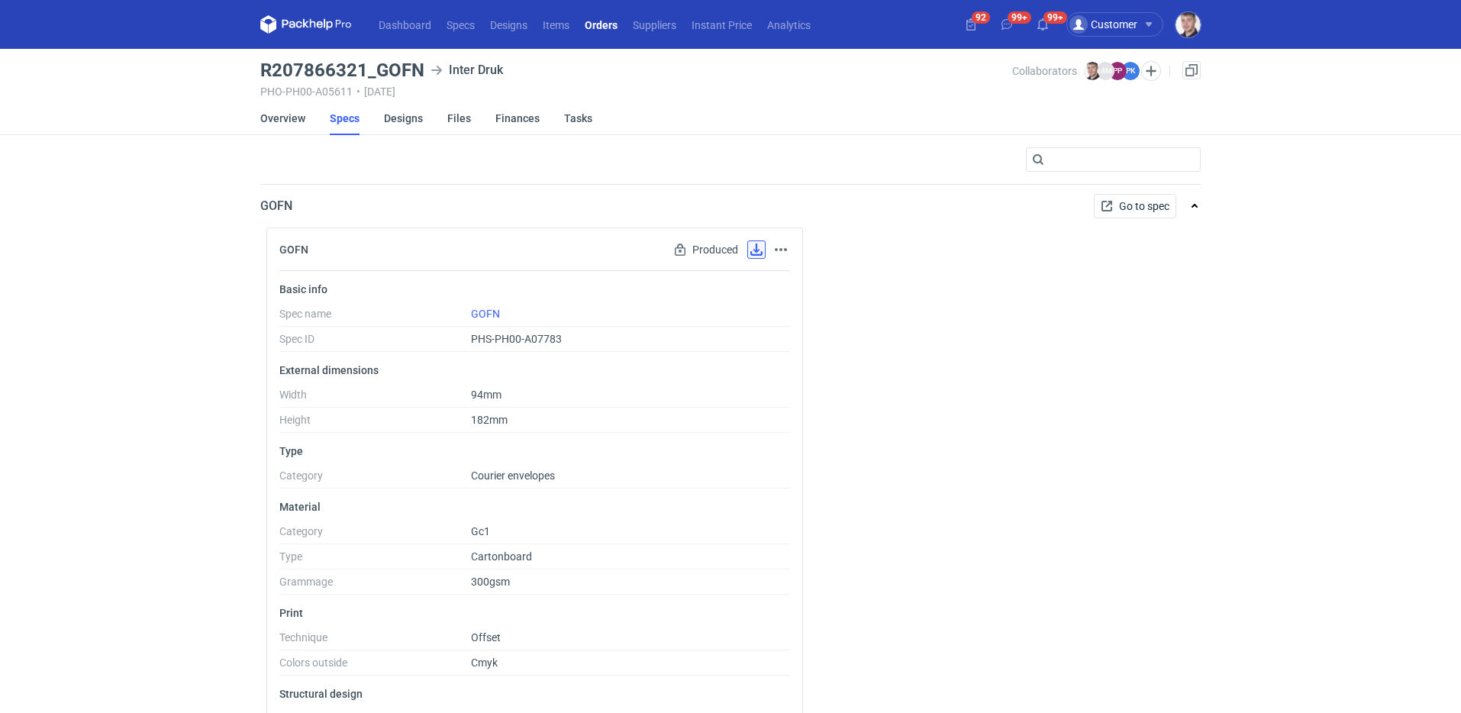
click at [757, 250] on button "button" at bounding box center [756, 249] width 18 height 18
drag, startPoint x: 401, startPoint y: 124, endPoint x: 437, endPoint y: 133, distance: 36.9
click at [401, 124] on link "Designs" at bounding box center [403, 119] width 39 height 34
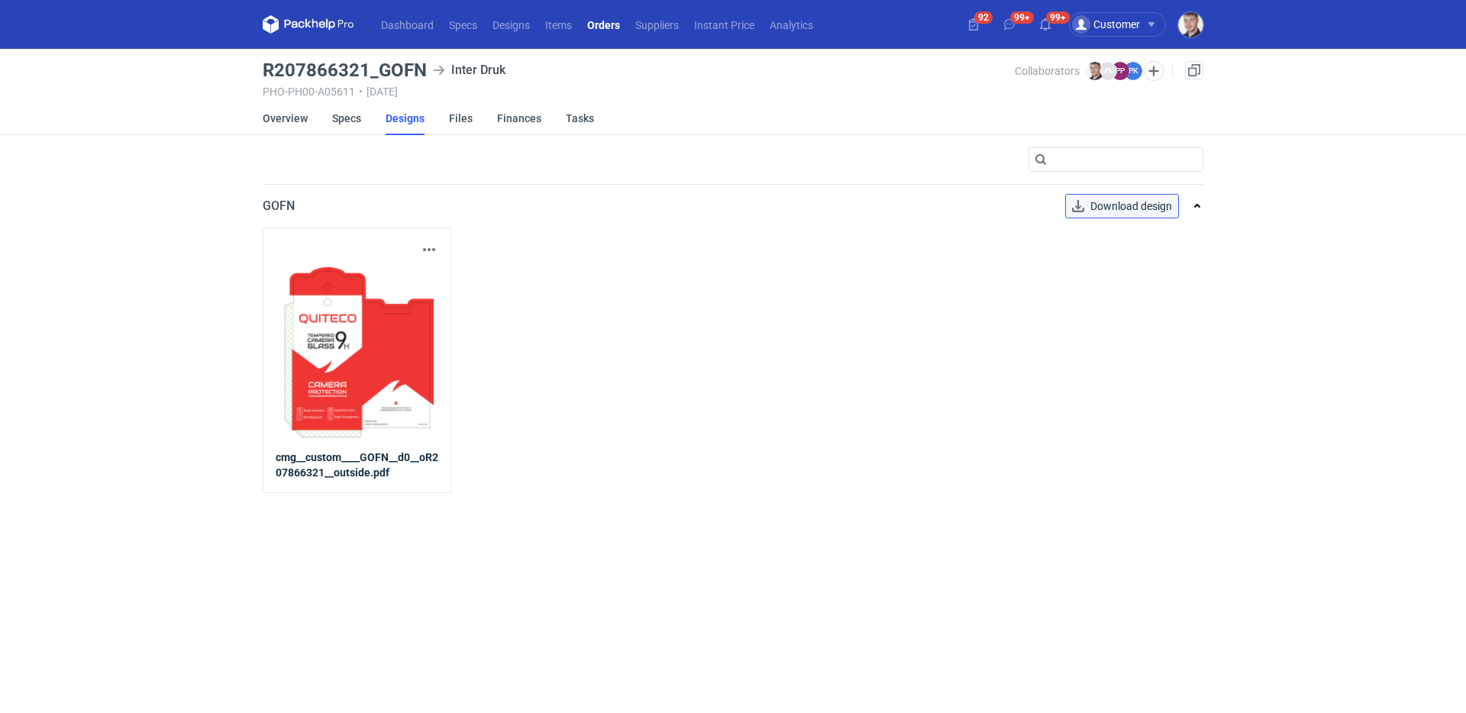
click at [1135, 209] on span "Download design" at bounding box center [1131, 206] width 82 height 11
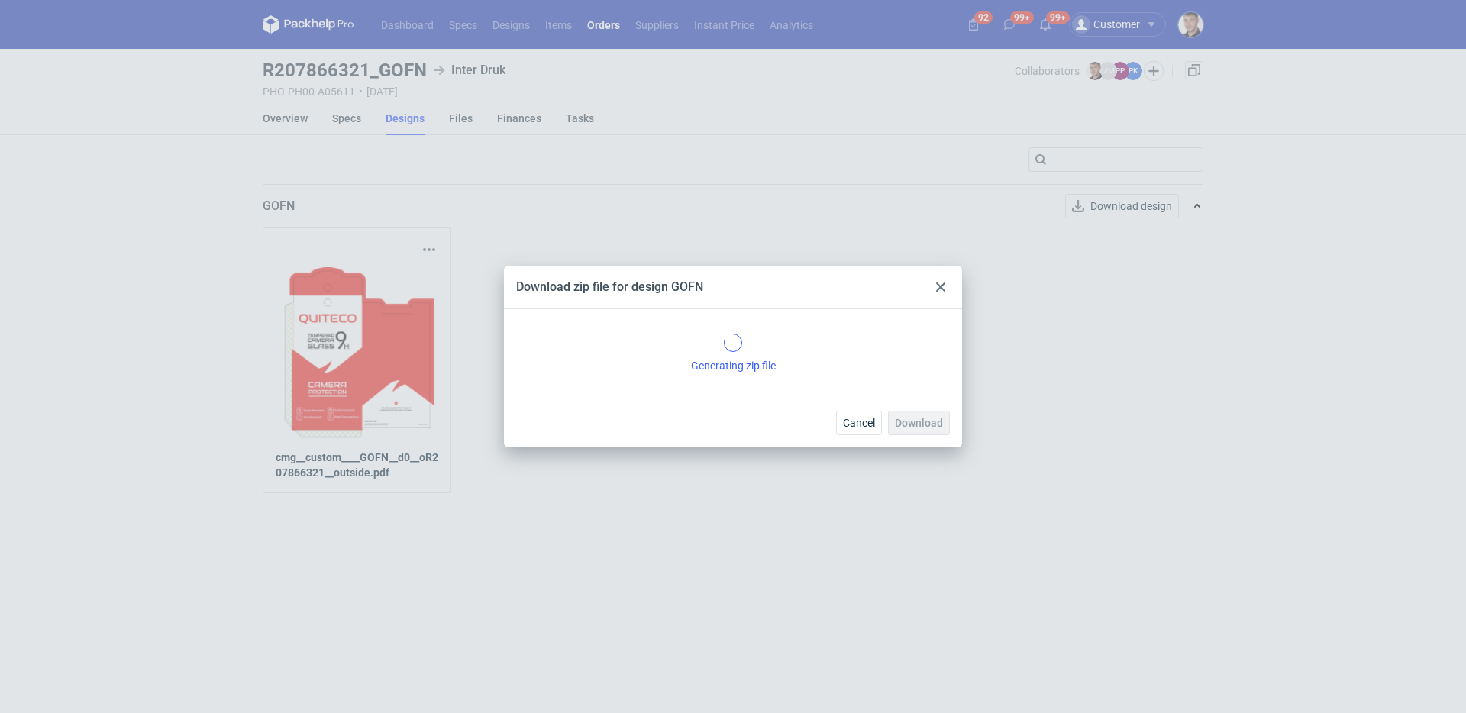
click at [936, 285] on icon at bounding box center [940, 286] width 9 height 9
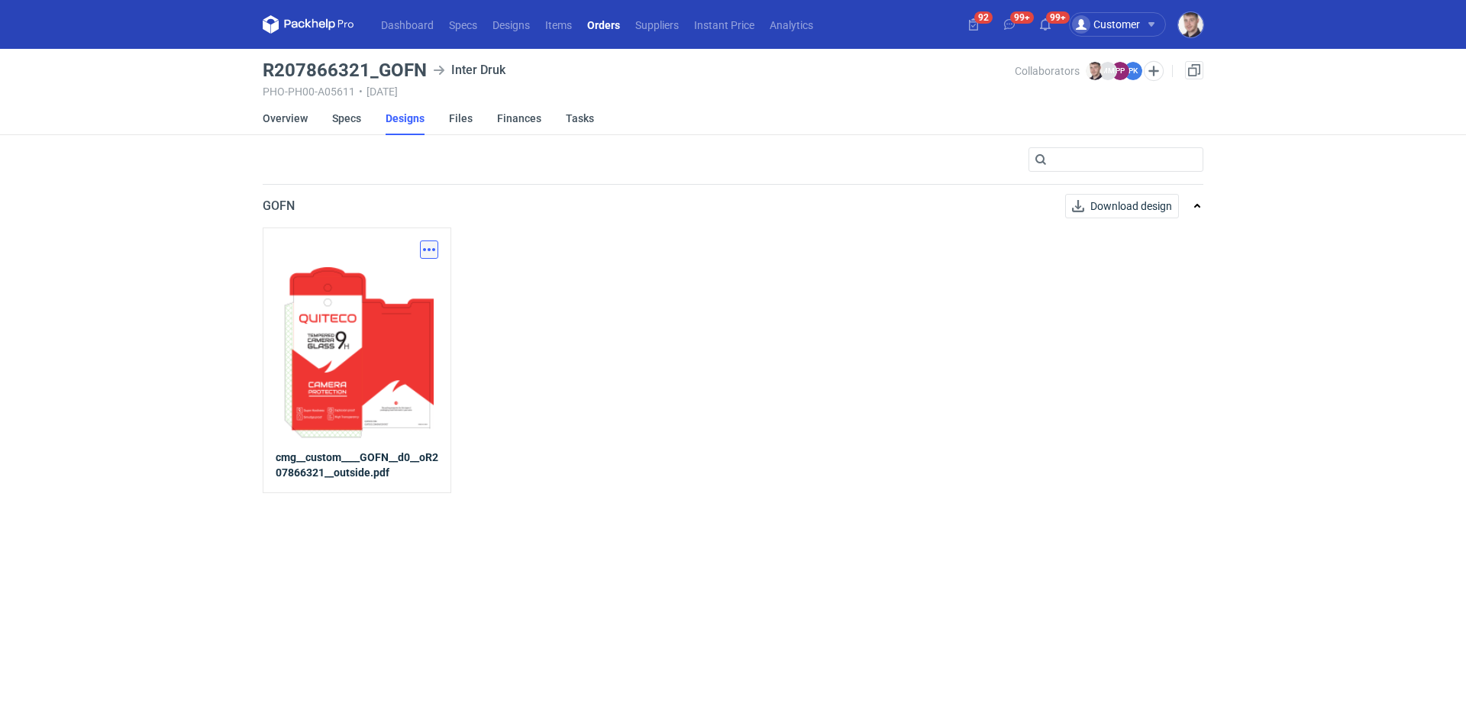
click at [434, 244] on button "button" at bounding box center [429, 249] width 18 height 18
click at [386, 295] on link "Download design part" at bounding box center [362, 283] width 140 height 24
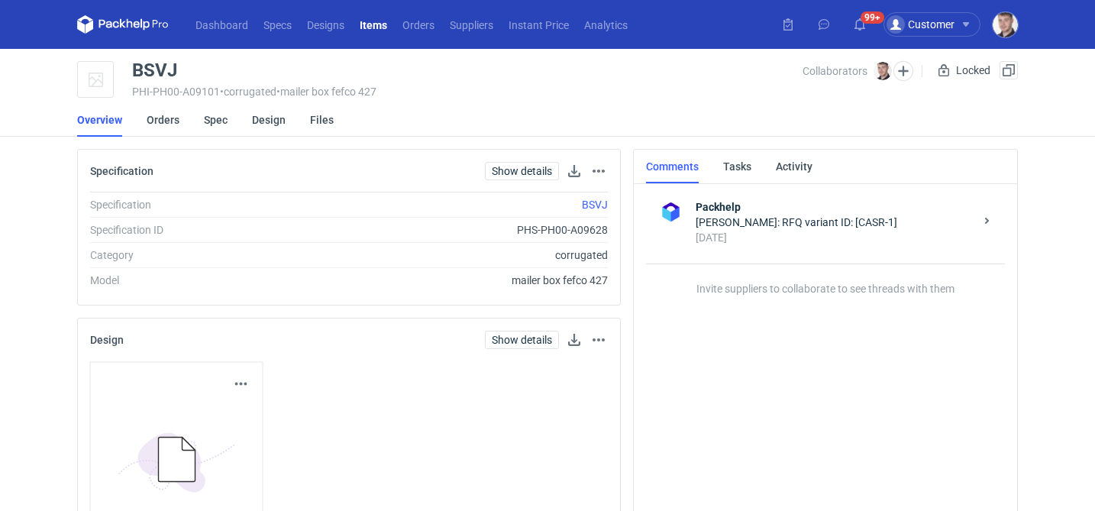
click at [179, 123] on li "Orders" at bounding box center [175, 120] width 57 height 34
click at [175, 122] on link "Orders" at bounding box center [163, 120] width 33 height 34
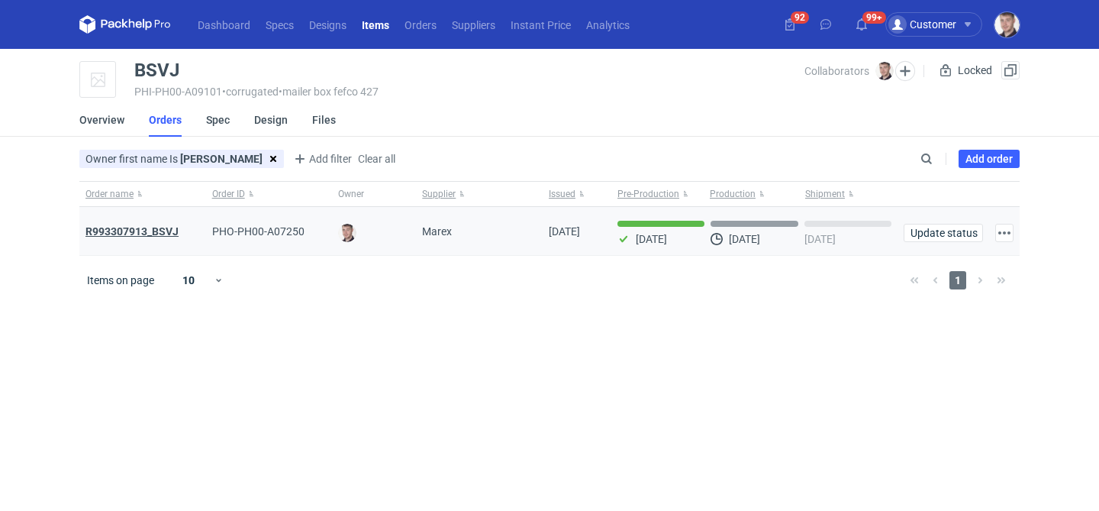
click at [171, 226] on strong "R993307913_BSVJ" at bounding box center [132, 231] width 93 height 12
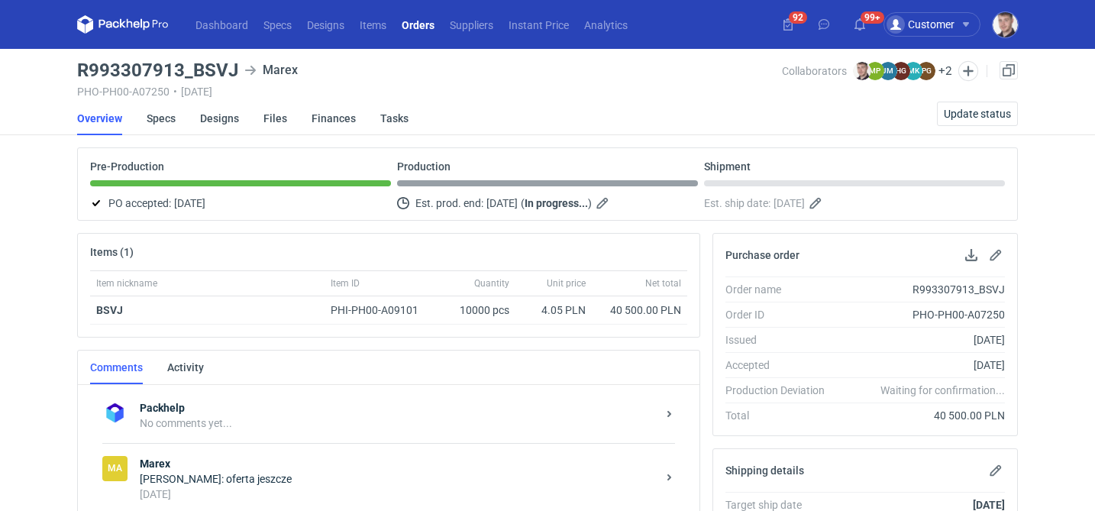
scroll to position [279, 0]
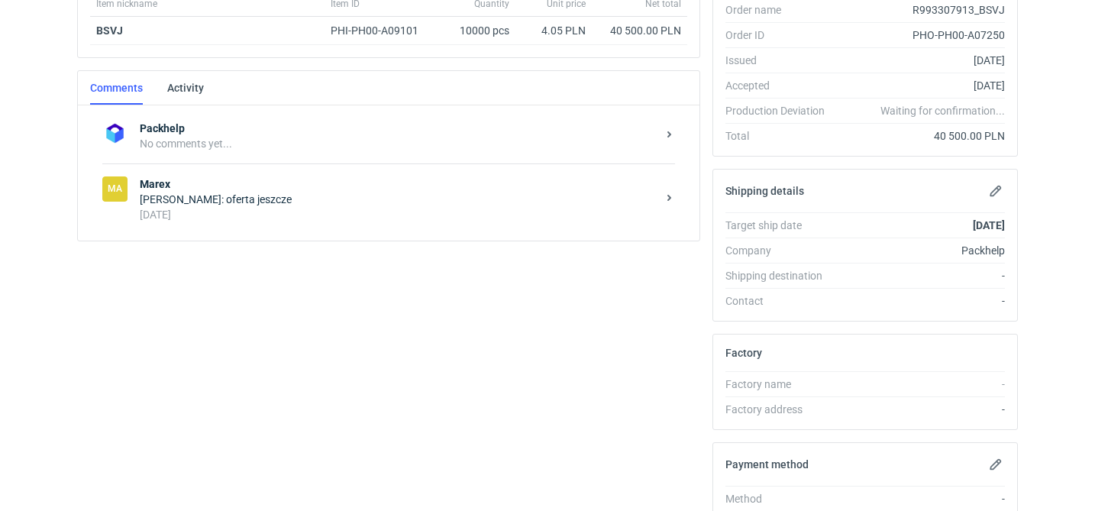
drag, startPoint x: 240, startPoint y: 273, endPoint x: 244, endPoint y: 221, distance: 51.4
click at [240, 271] on div "Items (1) Item nickname Item ID Quantity Unit price Net total BSVJ PHI-PH00-A09…" at bounding box center [388, 312] width 635 height 718
click at [244, 208] on div "[DATE]" at bounding box center [398, 214] width 517 height 15
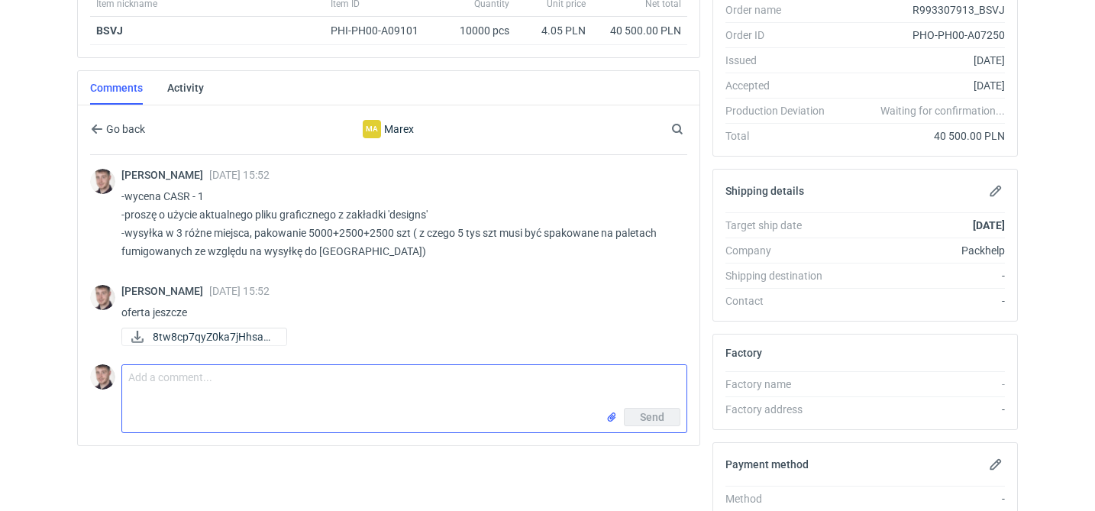
click at [229, 389] on textarea "Comment message" at bounding box center [404, 386] width 564 height 43
type textarea "c"
paste textarea "czy przyspieszymy? tak zeby wyslac w tygodniu 6-10.10?"
drag, startPoint x: 218, startPoint y: 377, endPoint x: 149, endPoint y: 378, distance: 68.7
click at [149, 378] on textarea "czy przyspieszymy? tak zeby wyslac w tygodniu 6-10.10?" at bounding box center [404, 386] width 564 height 43
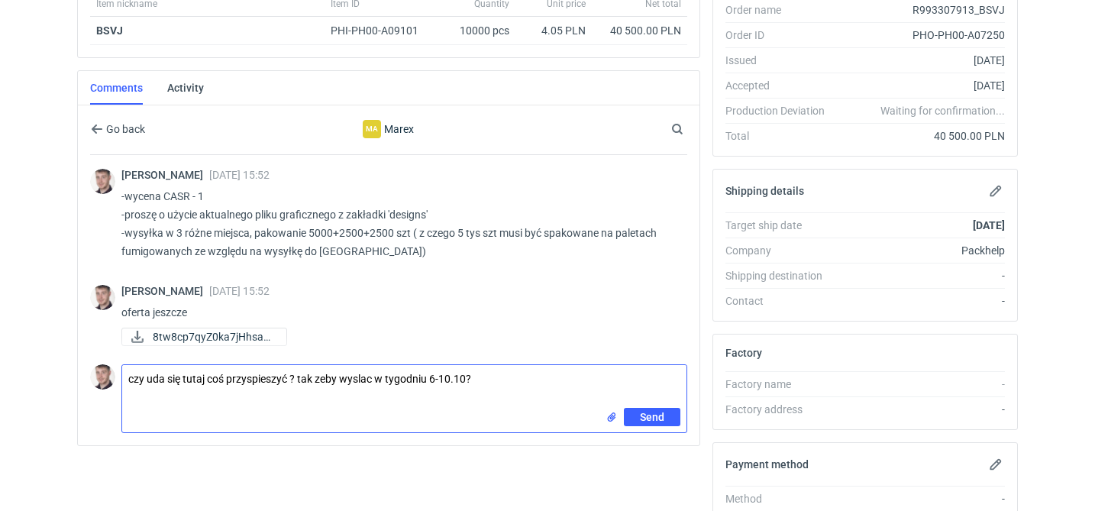
click at [321, 377] on textarea "czy uda się tutaj coś przyspieszyć ? tak zeby wyslac w tygodniu 6-10.10?" at bounding box center [404, 386] width 564 height 43
click at [373, 378] on textarea "czy uda się tutaj coś przyspieszyć ? tak żeby wyslac w tygodniu 6-10.10?" at bounding box center [404, 386] width 564 height 43
type textarea "czy uda się tutaj coś przyspieszyć ? tak żeby wysłać w tygodniu 6-10.10?"
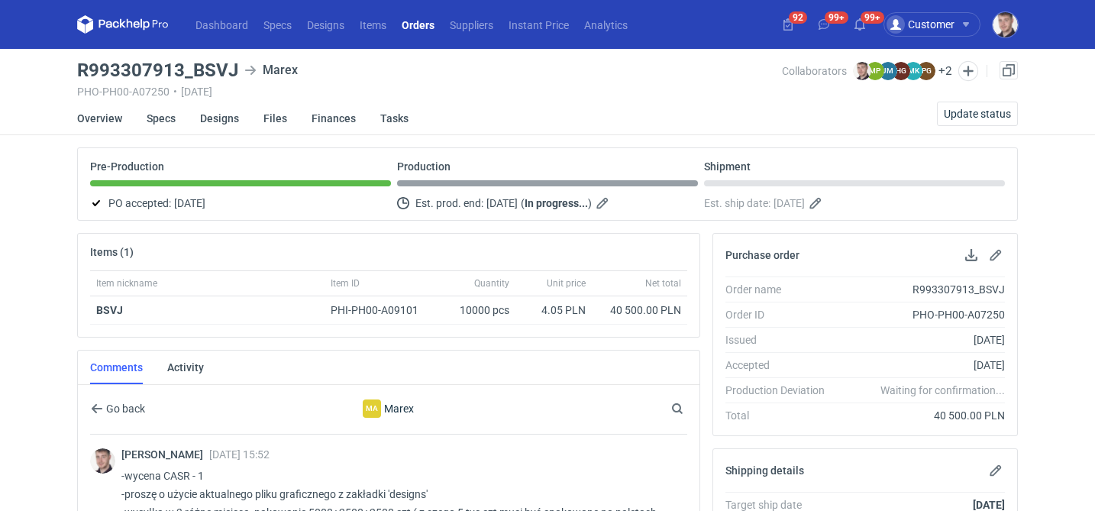
scroll to position [489, 0]
